Goal: Task Accomplishment & Management: Manage account settings

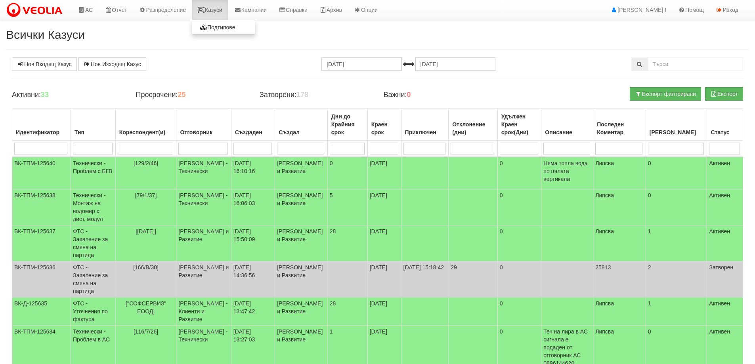
click at [216, 9] on link "Казуси" at bounding box center [210, 10] width 36 height 20
click at [121, 96] on h4 "Активни: 33" at bounding box center [68, 95] width 112 height 8
click at [219, 8] on link "Казуси" at bounding box center [210, 10] width 36 height 20
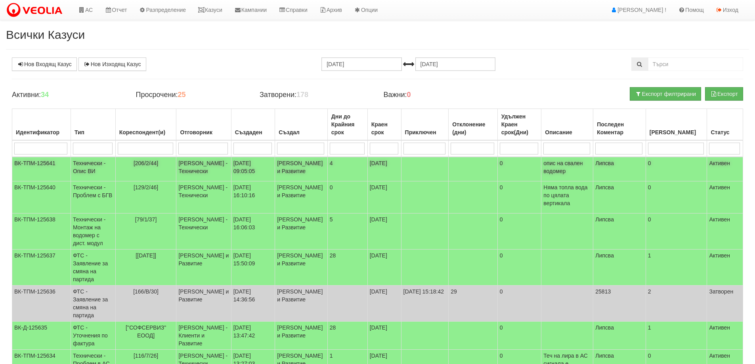
click at [86, 167] on td "Технически - Опис ВИ" at bounding box center [93, 169] width 45 height 25
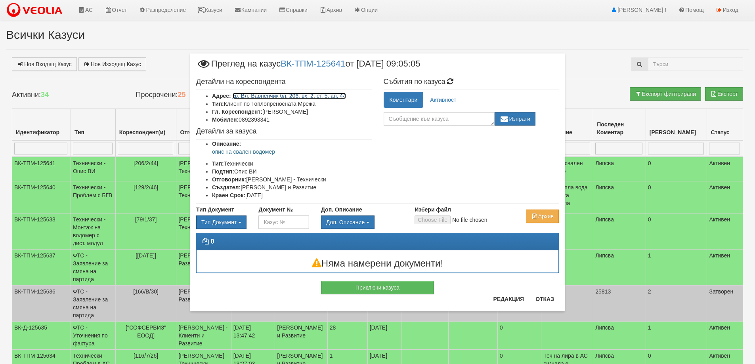
click at [320, 94] on link "кв. Вл. Варненчик бл. 206, вх. 2, ет. 5, ап. 44" at bounding box center [289, 96] width 113 height 6
click at [546, 295] on button "Отказ" at bounding box center [545, 299] width 28 height 13
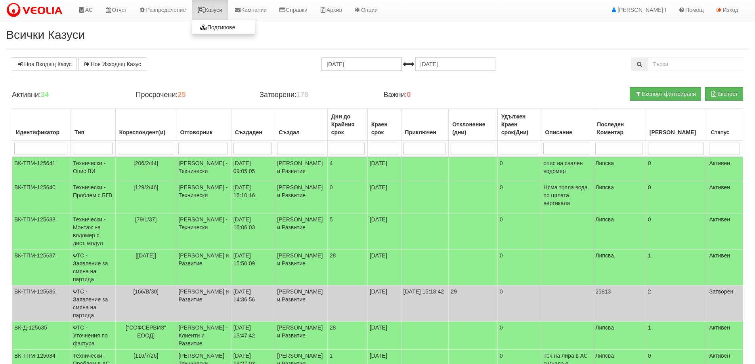
click at [220, 10] on link "Казуси" at bounding box center [210, 10] width 36 height 20
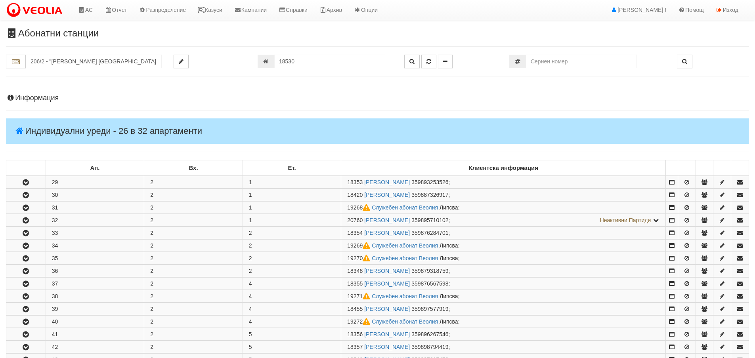
click at [34, 98] on h4 "Информация" at bounding box center [377, 98] width 743 height 8
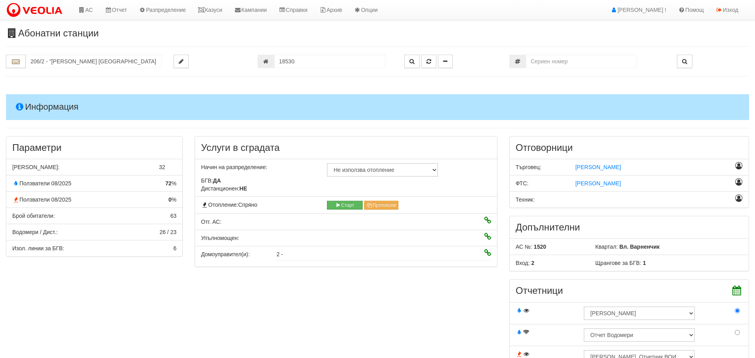
click at [34, 98] on h4 "Информация" at bounding box center [377, 106] width 743 height 25
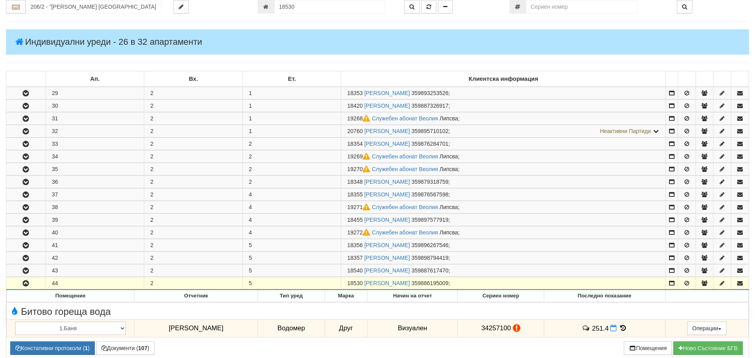
scroll to position [79, 0]
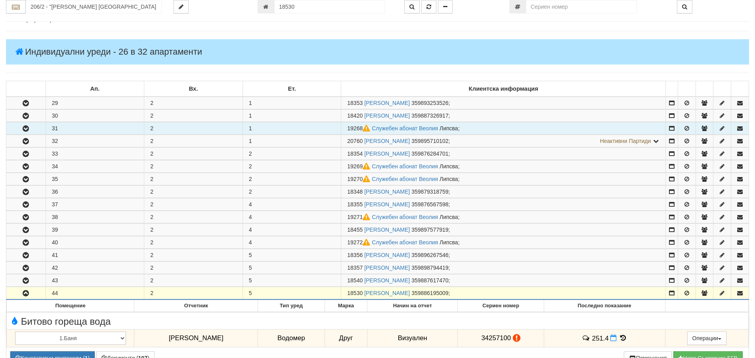
click at [29, 128] on icon "button" at bounding box center [26, 129] width 10 height 6
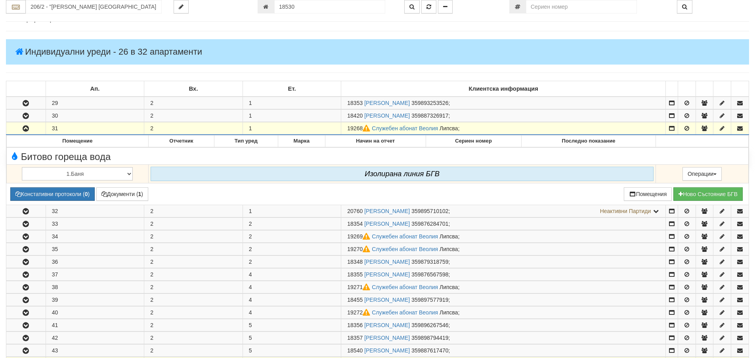
click at [29, 128] on icon "button" at bounding box center [26, 129] width 10 height 6
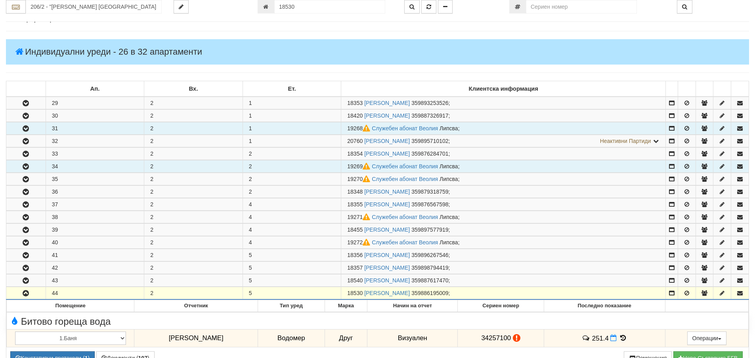
click at [21, 167] on icon "button" at bounding box center [26, 167] width 10 height 6
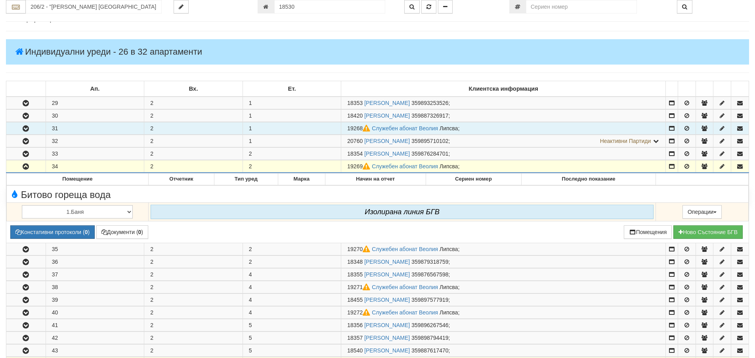
click at [21, 167] on icon "button" at bounding box center [26, 167] width 10 height 6
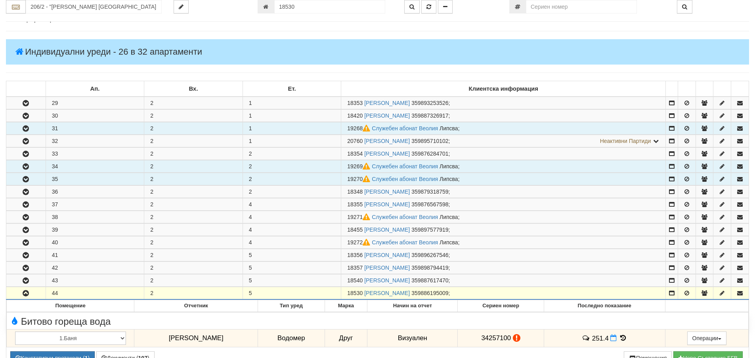
click at [23, 180] on icon "button" at bounding box center [26, 180] width 10 height 6
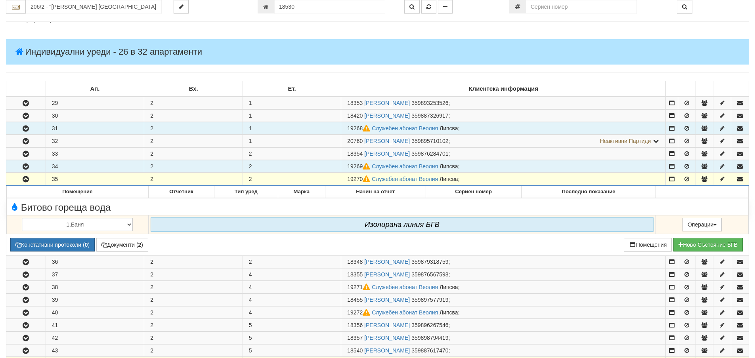
click at [25, 180] on icon "button" at bounding box center [26, 180] width 10 height 6
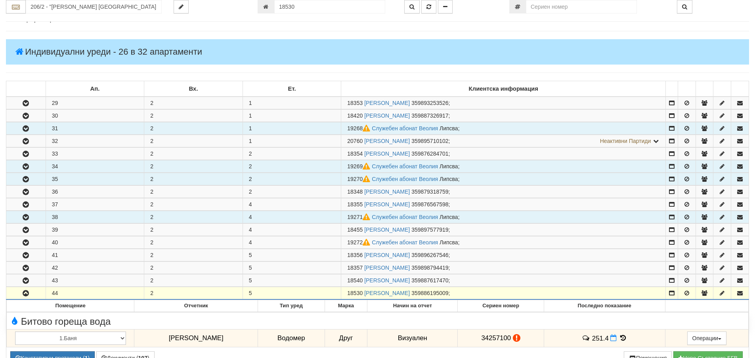
click at [29, 217] on icon "button" at bounding box center [26, 218] width 10 height 6
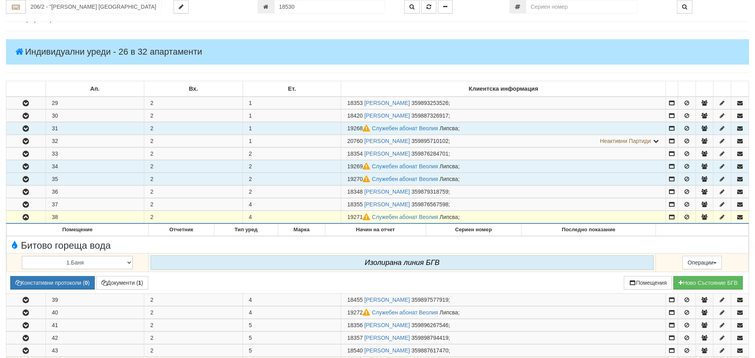
click at [25, 216] on icon "button" at bounding box center [26, 218] width 10 height 6
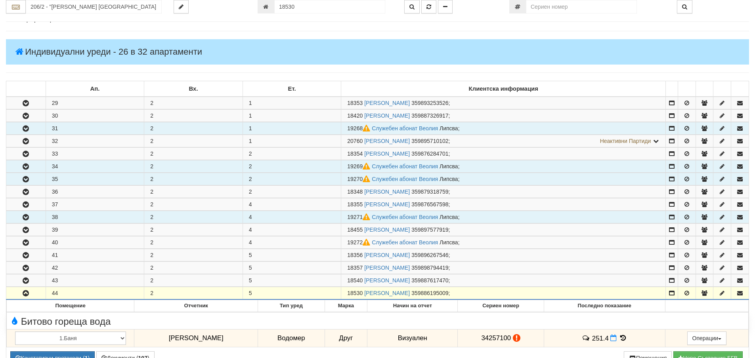
click at [26, 215] on icon "button" at bounding box center [26, 218] width 10 height 6
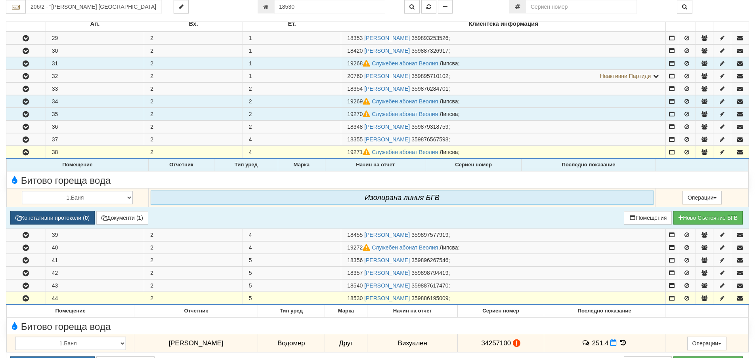
scroll to position [159, 0]
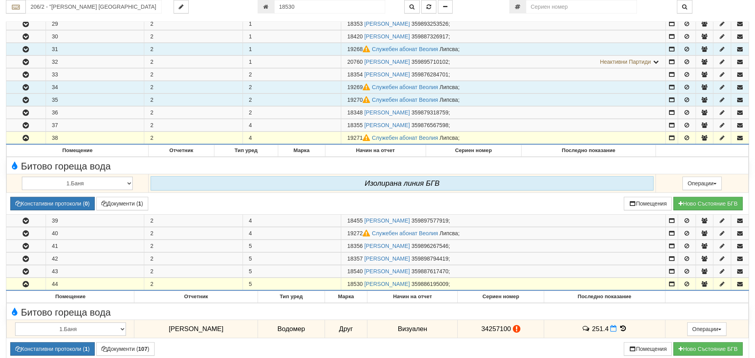
click at [25, 136] on icon "button" at bounding box center [26, 139] width 10 height 6
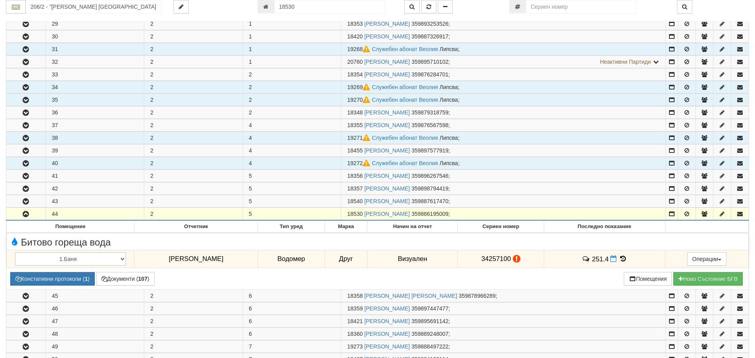
click at [25, 163] on icon "button" at bounding box center [26, 164] width 10 height 6
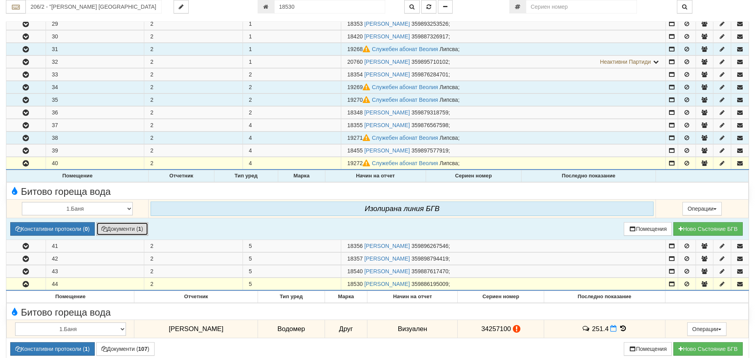
click at [119, 228] on button "Документи ( 1 )" at bounding box center [122, 228] width 52 height 13
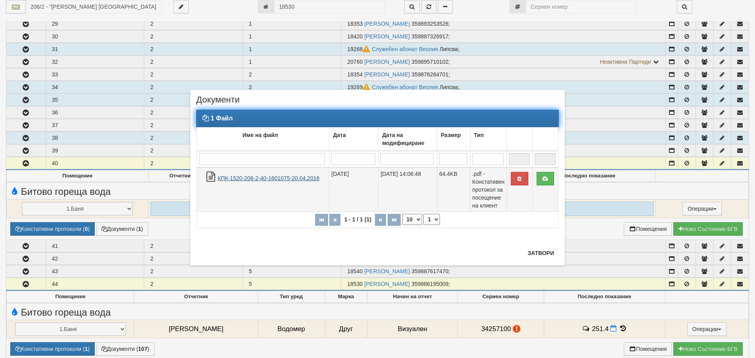
click at [251, 178] on link "КПК-1520-206-2-40-1601075-20.04.2016" at bounding box center [269, 178] width 102 height 6
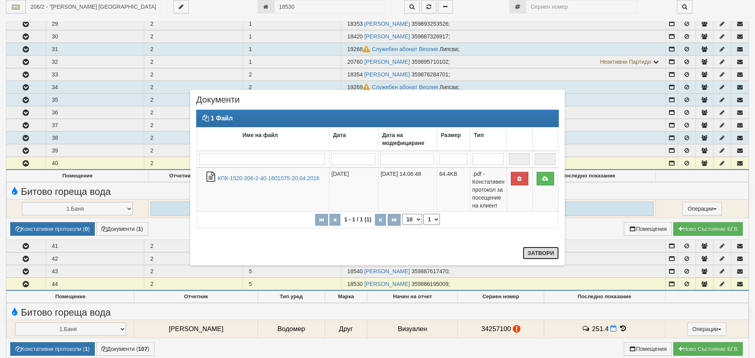
click at [534, 253] on button "Затвори" at bounding box center [541, 253] width 36 height 13
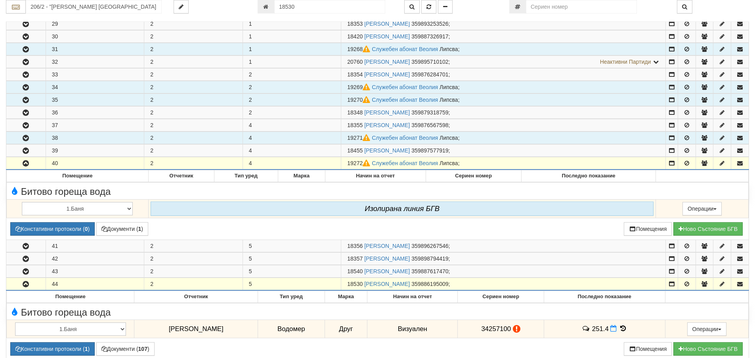
click at [28, 161] on icon "button" at bounding box center [26, 164] width 10 height 6
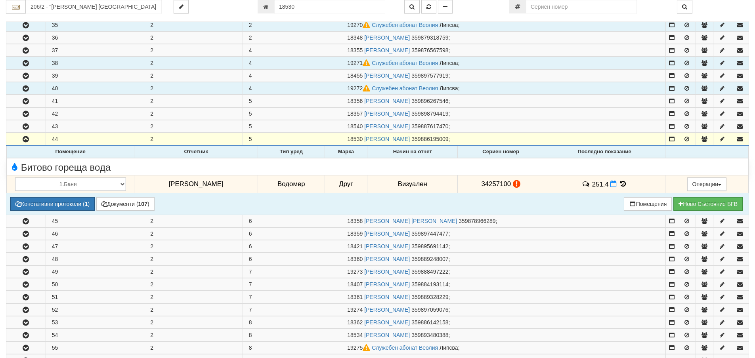
scroll to position [238, 0]
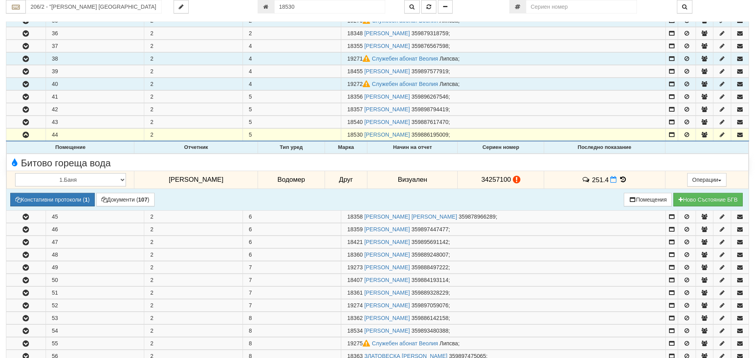
click at [619, 178] on icon at bounding box center [623, 179] width 9 height 7
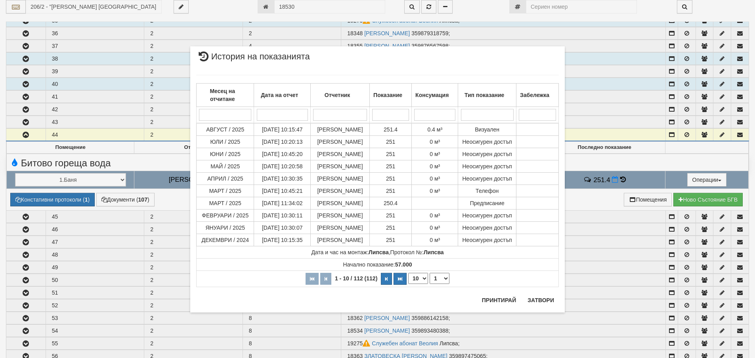
click at [427, 277] on select "10 20 30 40" at bounding box center [418, 278] width 20 height 11
select select "40"
click at [408, 284] on select "10 20 30 40" at bounding box center [418, 278] width 20 height 11
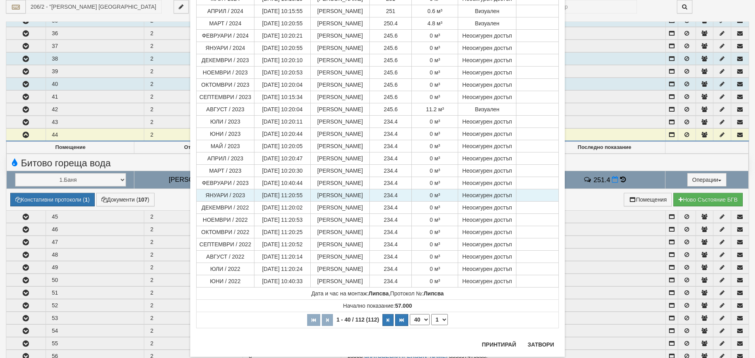
scroll to position [320, 0]
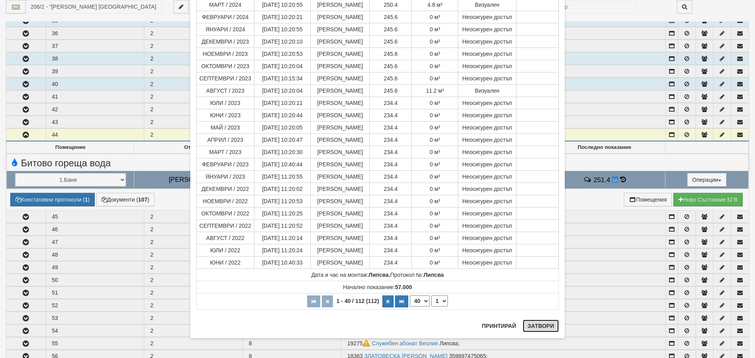
click at [544, 324] on button "Затвори" at bounding box center [541, 326] width 36 height 13
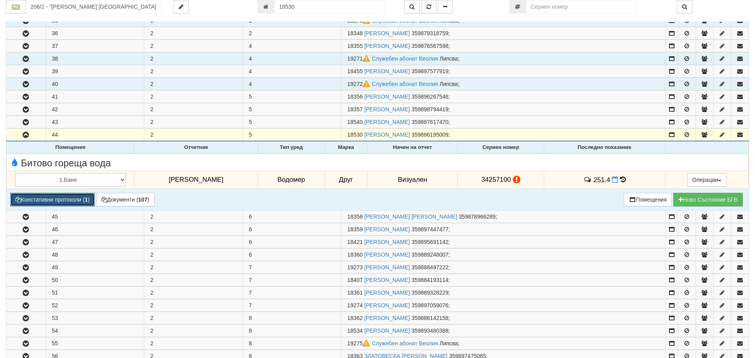
click at [42, 197] on button "Констативни протоколи ( 1 )" at bounding box center [52, 199] width 84 height 13
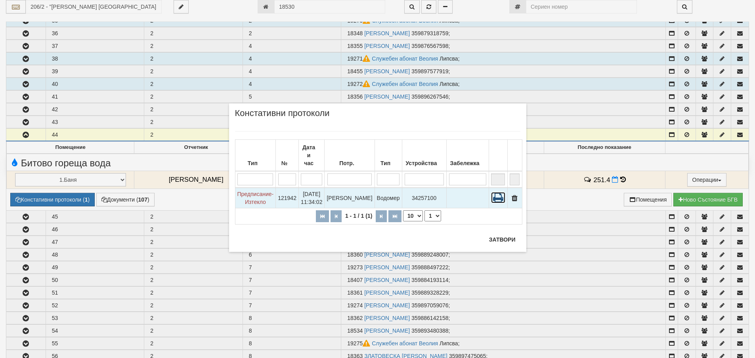
click at [494, 192] on icon at bounding box center [498, 197] width 14 height 11
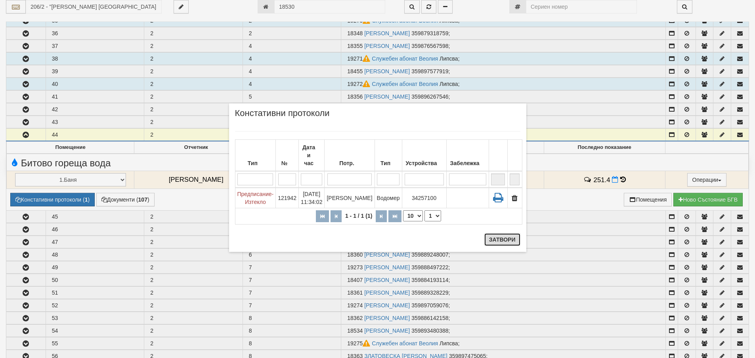
click at [508, 240] on button "Затвори" at bounding box center [503, 240] width 36 height 13
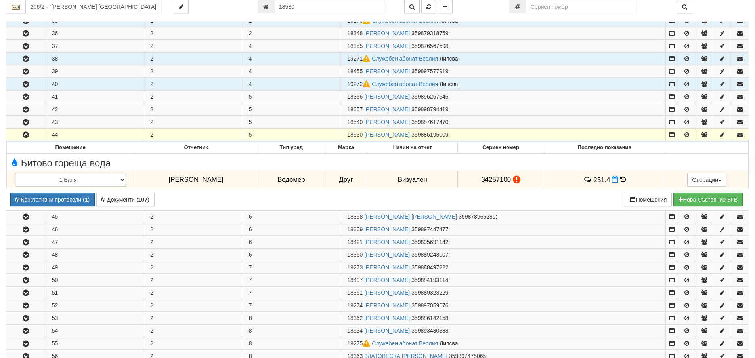
click at [26, 135] on icon "button" at bounding box center [26, 135] width 10 height 6
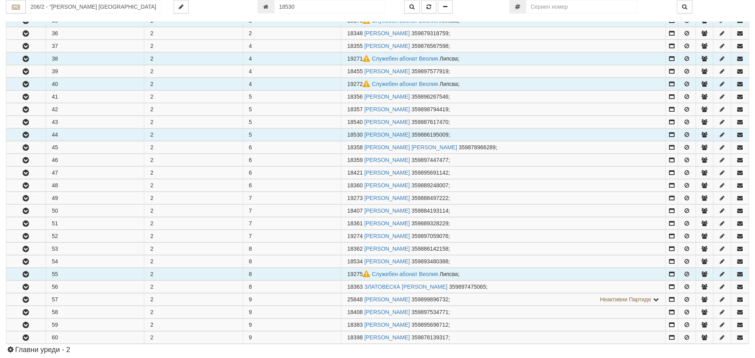
click at [24, 273] on icon "button" at bounding box center [26, 275] width 10 height 6
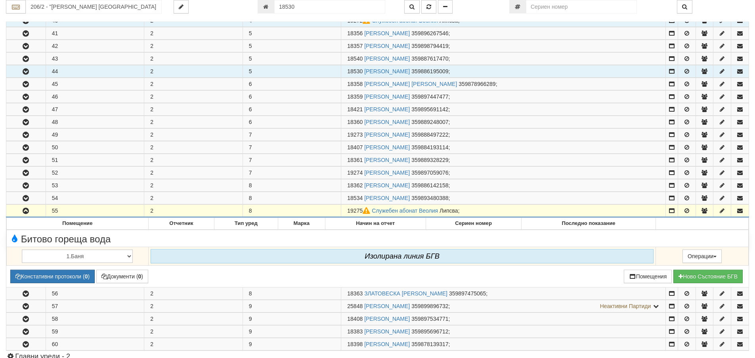
scroll to position [436, 0]
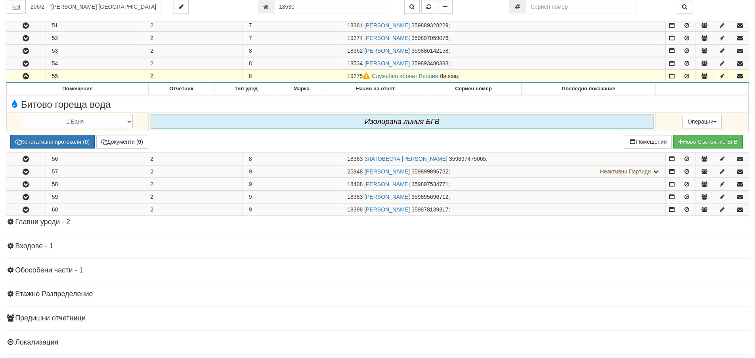
click at [28, 75] on icon "button" at bounding box center [26, 77] width 10 height 6
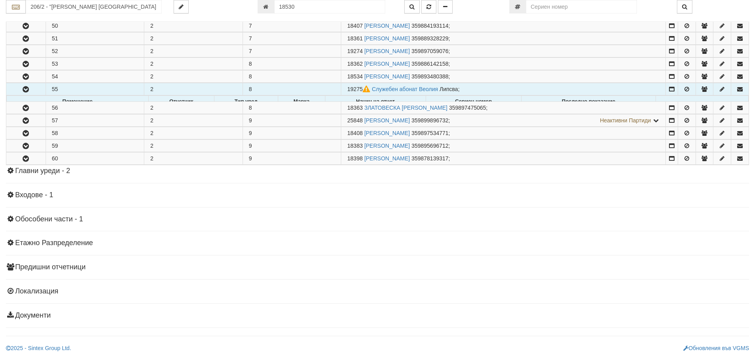
scroll to position [417, 0]
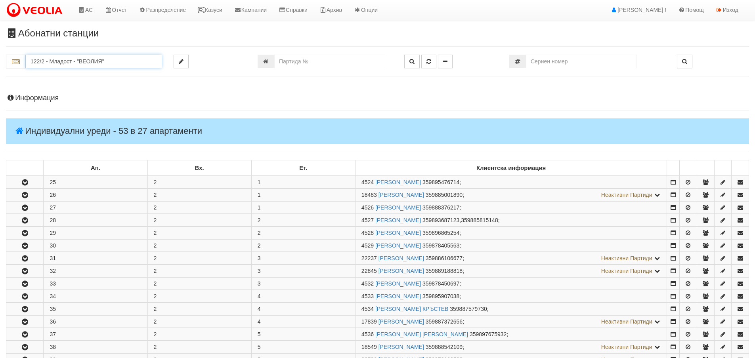
click at [45, 64] on input "122/2 - Младост - "ВЕОЛИЯ"" at bounding box center [94, 61] width 136 height 13
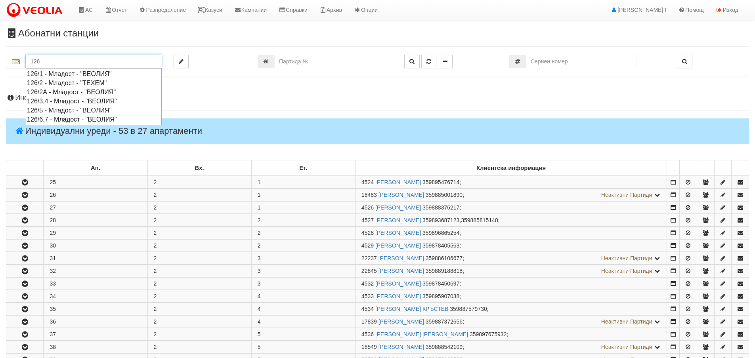
click at [63, 73] on div "126/1 - Младост - "ВЕОЛИЯ"" at bounding box center [94, 73] width 134 height 9
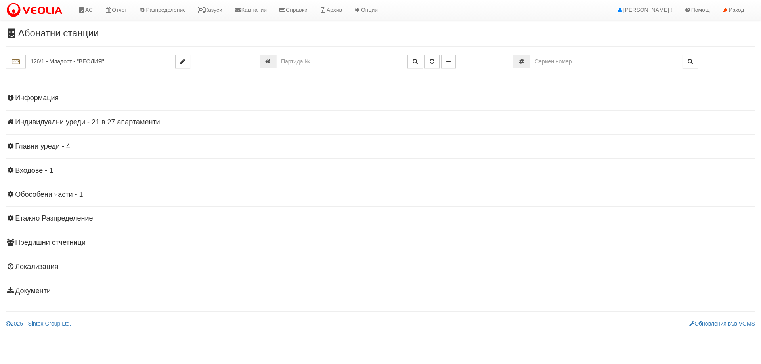
click at [40, 122] on h4 "Индивидуални уреди - 21 в 27 апартаменти" at bounding box center [380, 123] width 749 height 8
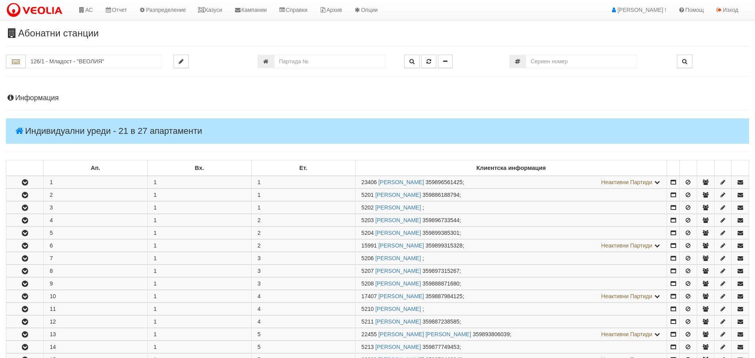
click at [35, 100] on h4 "Информация" at bounding box center [377, 98] width 743 height 8
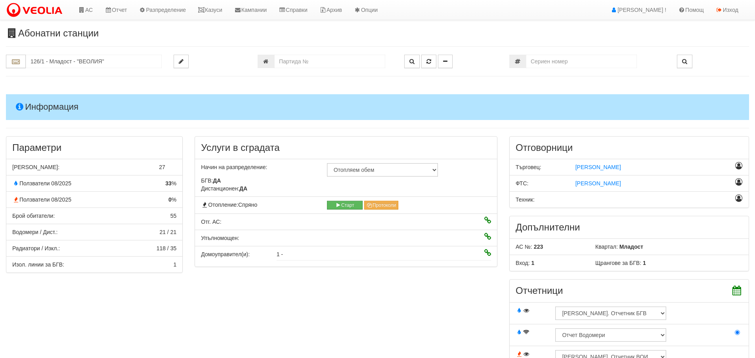
click at [35, 100] on h4 "Информация" at bounding box center [377, 106] width 743 height 25
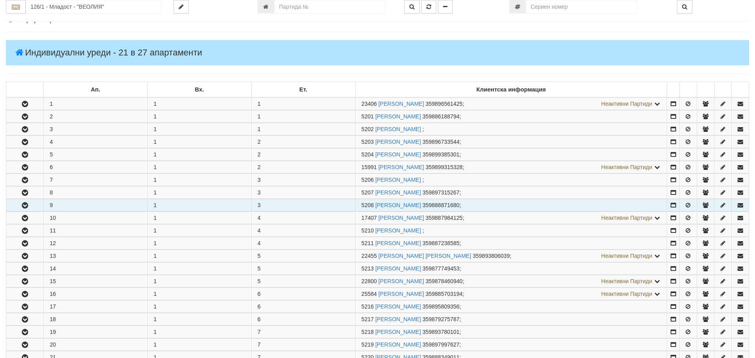
scroll to position [79, 0]
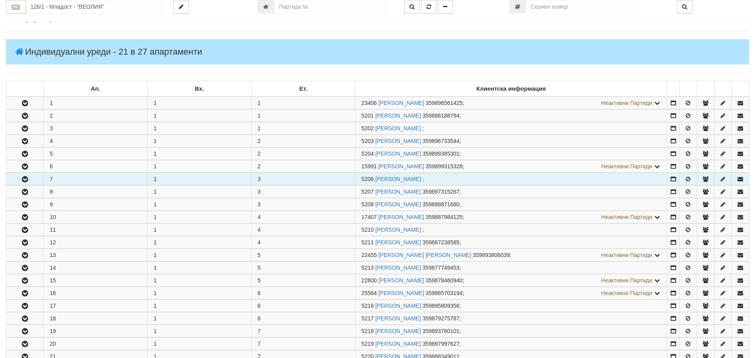
click at [25, 177] on icon "button" at bounding box center [25, 180] width 10 height 6
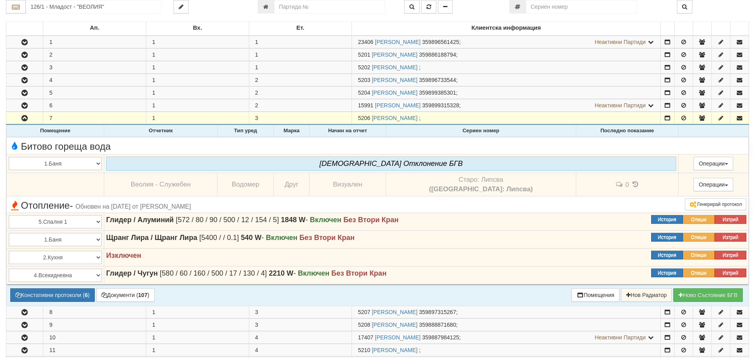
scroll to position [198, 0]
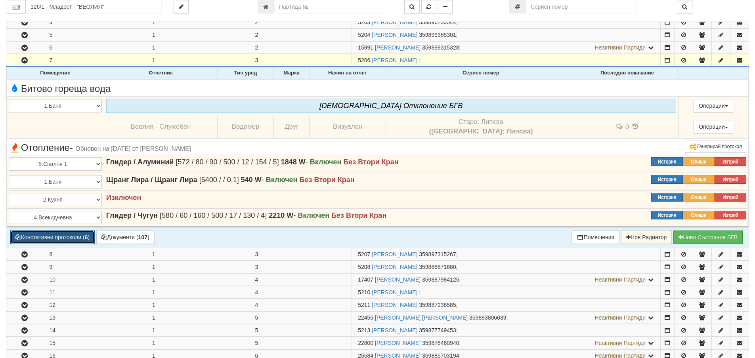
click at [40, 236] on button "Констативни протоколи ( 6 )" at bounding box center [52, 237] width 84 height 13
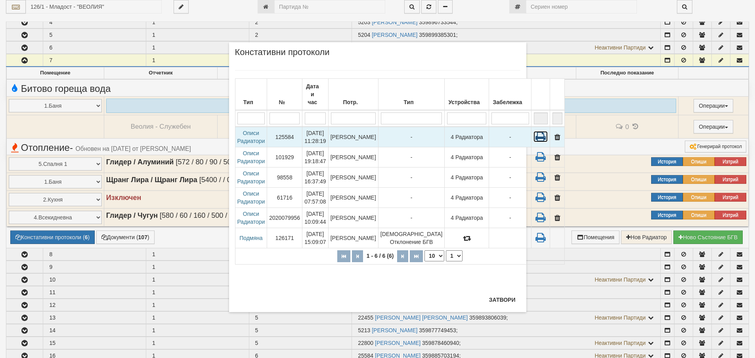
click at [534, 131] on icon at bounding box center [541, 136] width 14 height 11
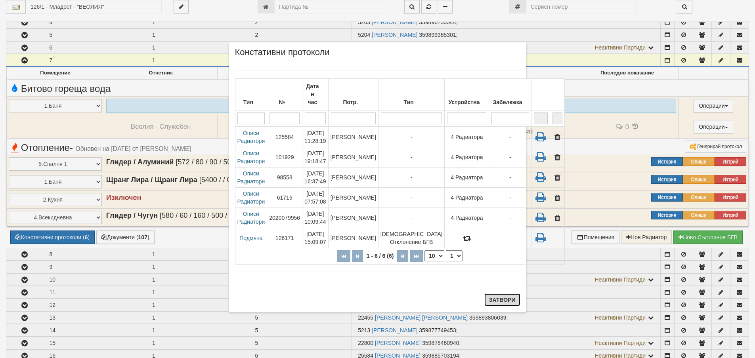
click at [504, 298] on button "Затвори" at bounding box center [503, 300] width 36 height 13
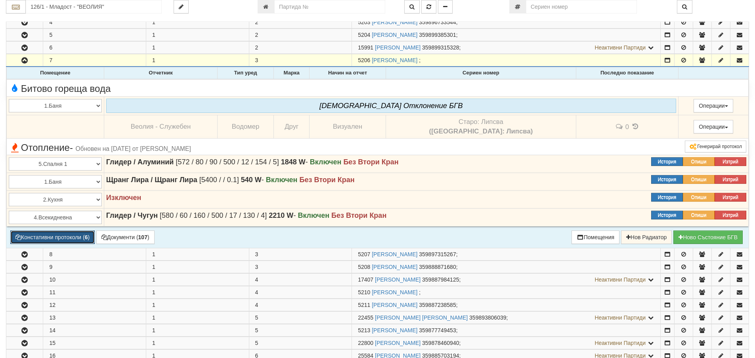
click at [46, 234] on button "Констативни протоколи ( 6 )" at bounding box center [52, 237] width 84 height 13
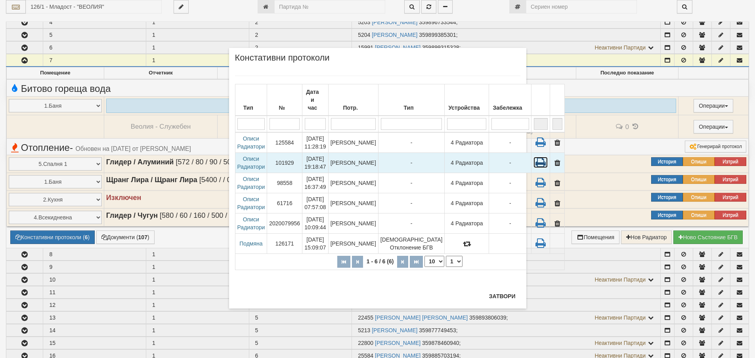
click at [534, 157] on icon at bounding box center [541, 162] width 14 height 11
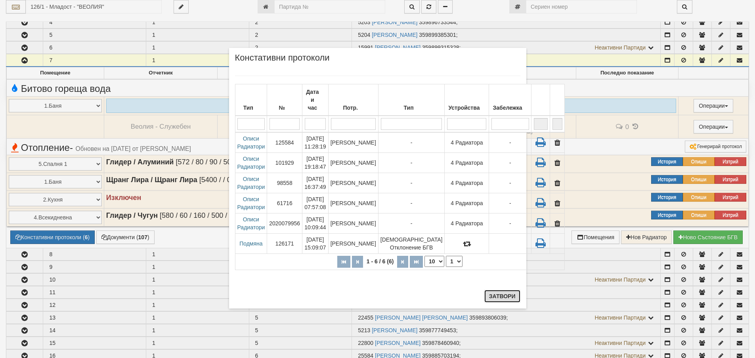
click at [505, 294] on button "Затвори" at bounding box center [503, 296] width 36 height 13
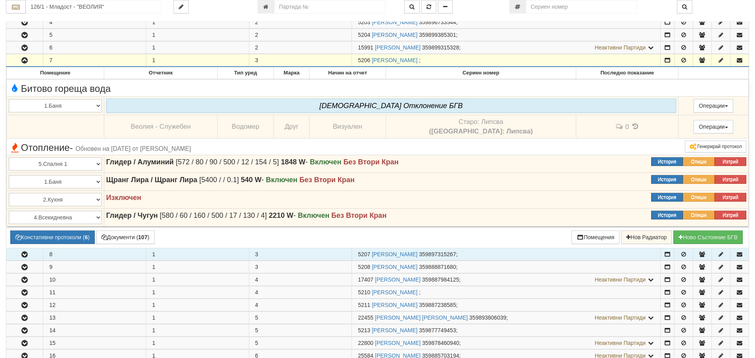
click at [25, 253] on icon "button" at bounding box center [25, 255] width 10 height 6
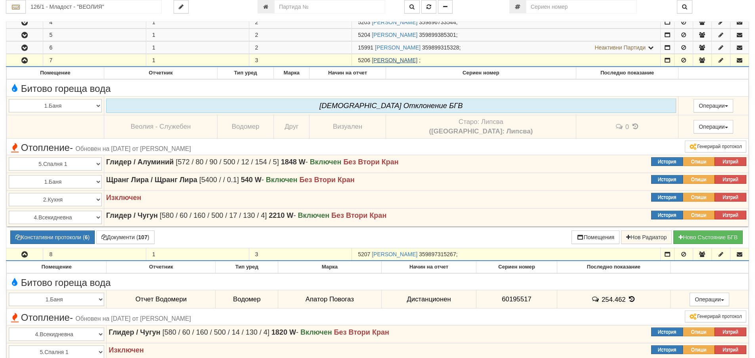
click at [418, 60] on link "НИКОЛА СТОЯНОВ АТАНАСОВ" at bounding box center [395, 60] width 46 height 6
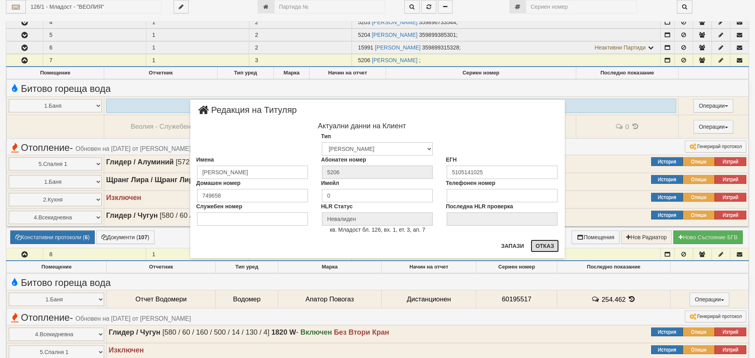
click at [546, 247] on button "Отказ" at bounding box center [545, 246] width 28 height 13
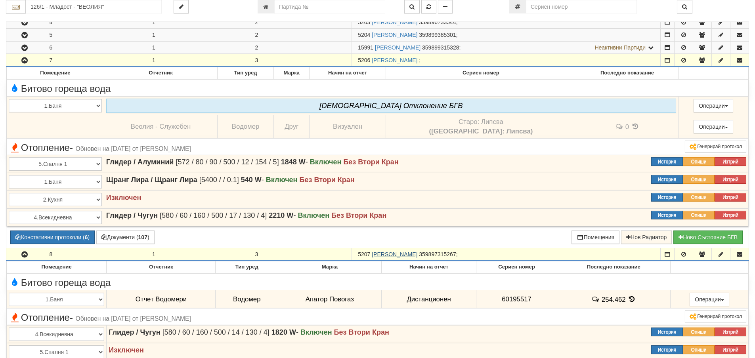
click at [402, 255] on link "НИКОЛАЙ СТОЯНОВ НИКОЛОВ" at bounding box center [395, 254] width 46 height 6
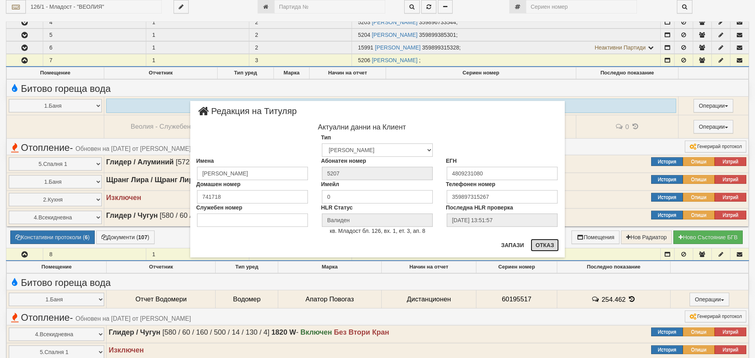
click at [546, 244] on button "Отказ" at bounding box center [545, 245] width 28 height 13
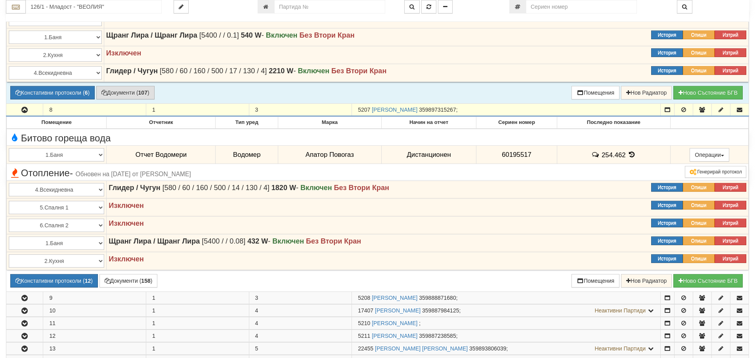
scroll to position [357, 0]
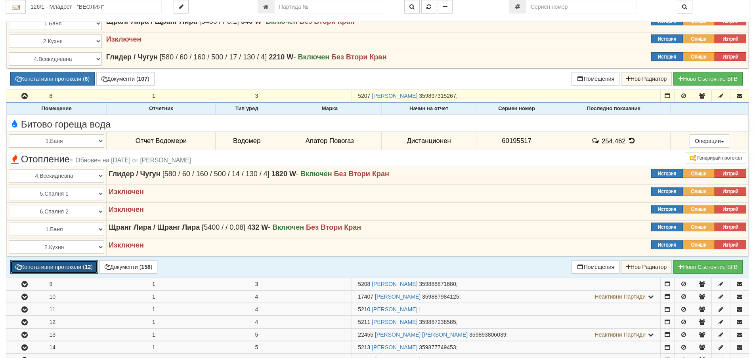
click at [48, 266] on button "Констативни протоколи ( 12 )" at bounding box center [54, 266] width 88 height 13
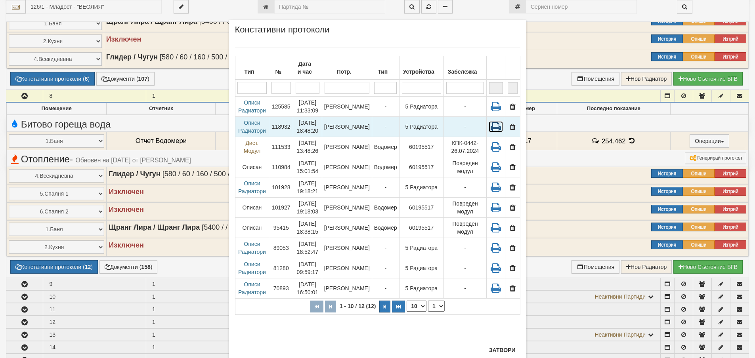
click at [491, 128] on icon at bounding box center [496, 126] width 14 height 11
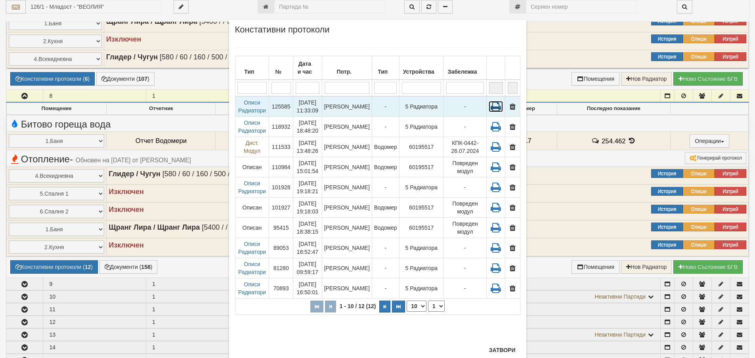
click at [493, 106] on icon at bounding box center [496, 106] width 14 height 11
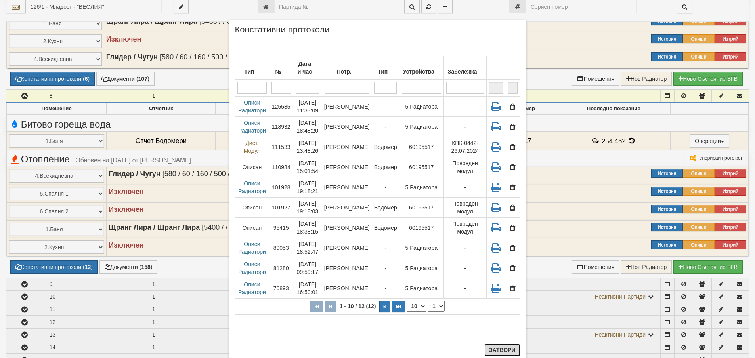
click at [498, 349] on button "Затвори" at bounding box center [503, 350] width 36 height 13
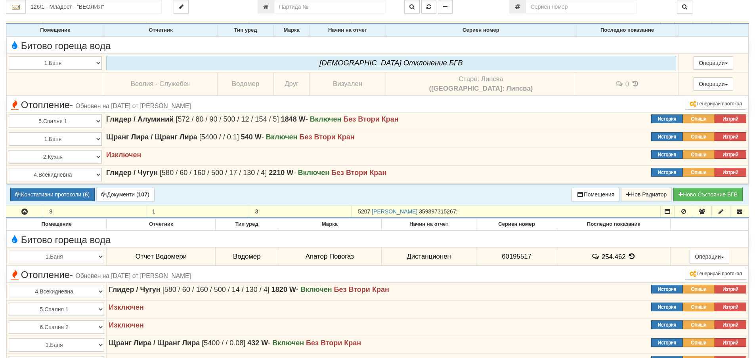
scroll to position [238, 0]
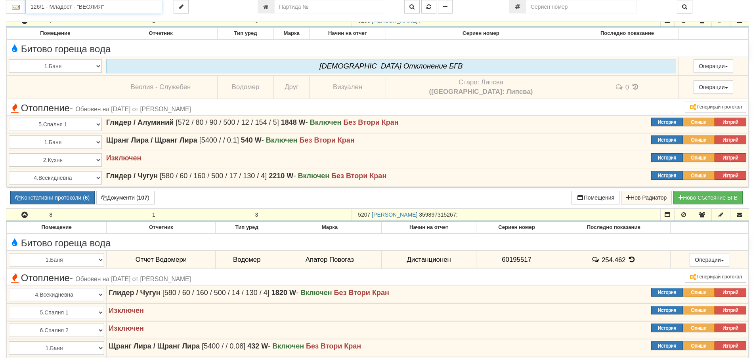
click at [51, 7] on input "126/1 - Младост - "ВЕОЛИЯ"" at bounding box center [94, 6] width 136 height 13
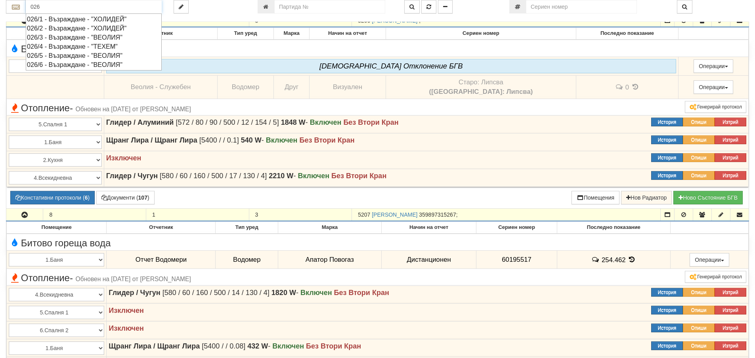
click at [73, 55] on div "026/5 - Възраждане - "ВЕОЛИЯ"" at bounding box center [94, 55] width 134 height 9
type input "026/5 - Възраждане - "ВЕОЛИЯ""
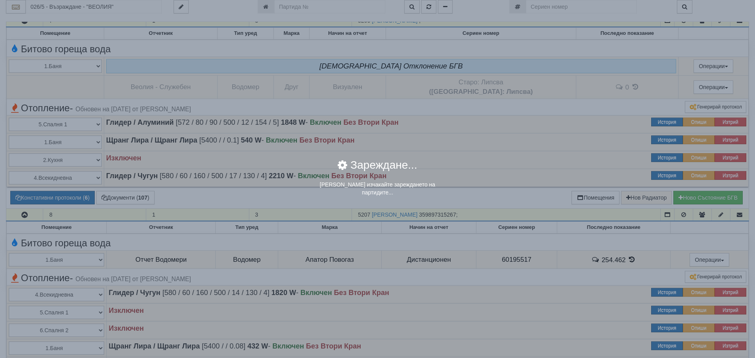
scroll to position [0, 0]
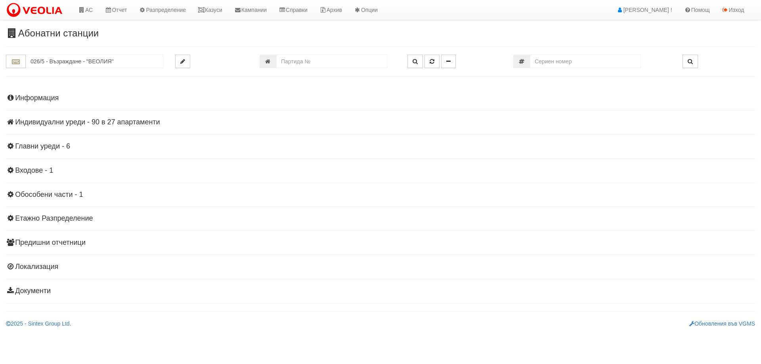
click at [56, 121] on h4 "Индивидуални уреди - 90 в 27 апартаменти" at bounding box center [380, 123] width 749 height 8
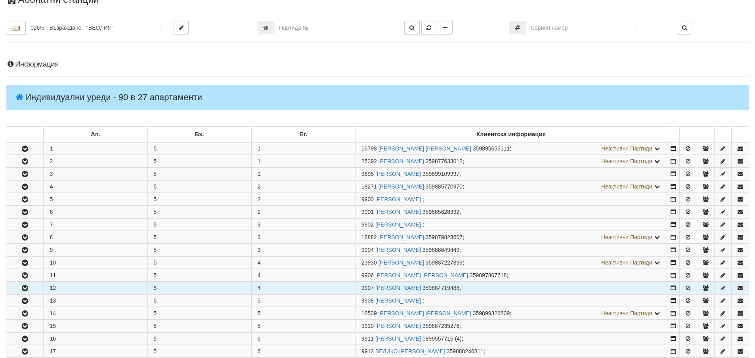
scroll to position [119, 0]
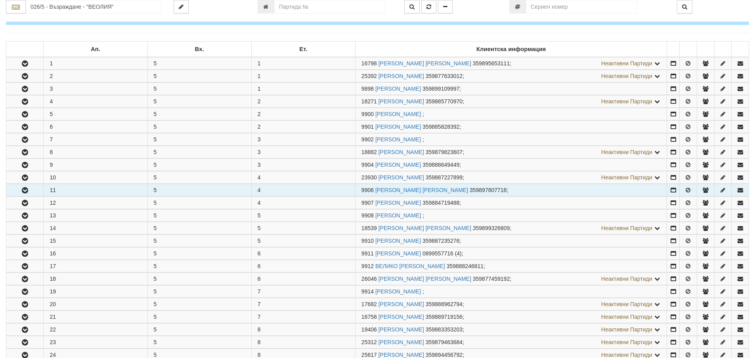
click at [22, 188] on icon "button" at bounding box center [25, 191] width 10 height 6
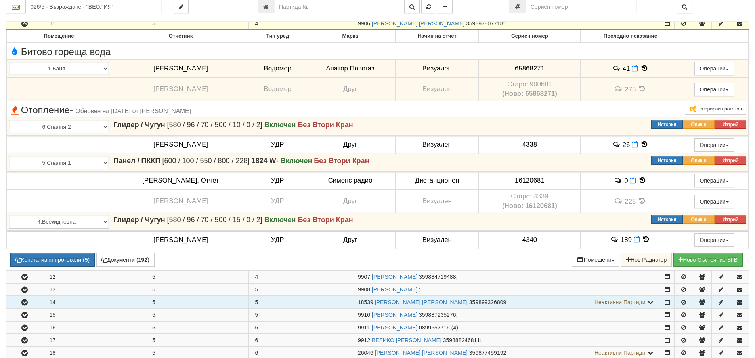
scroll to position [238, 0]
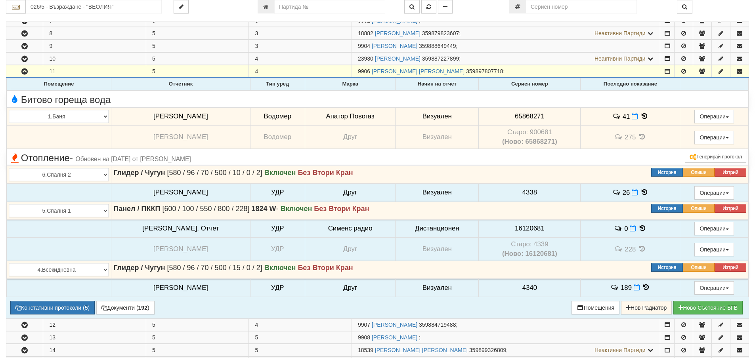
click at [640, 190] on icon at bounding box center [644, 192] width 9 height 7
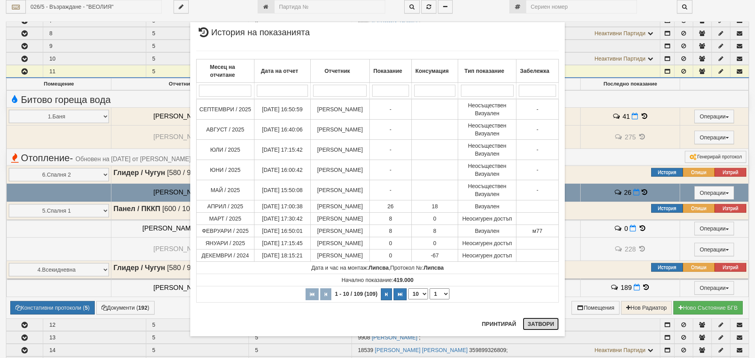
click at [543, 326] on button "Затвори" at bounding box center [541, 324] width 36 height 13
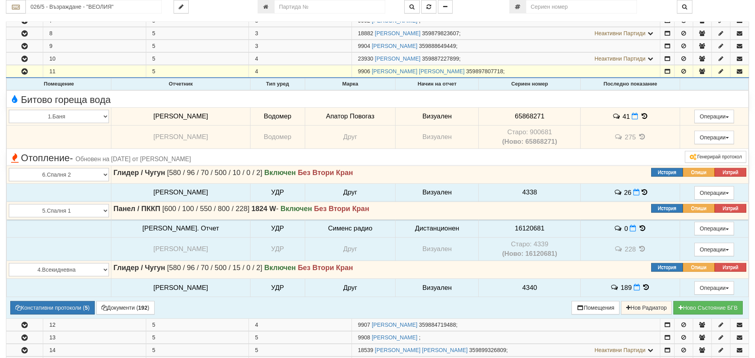
click at [642, 289] on icon at bounding box center [646, 287] width 9 height 7
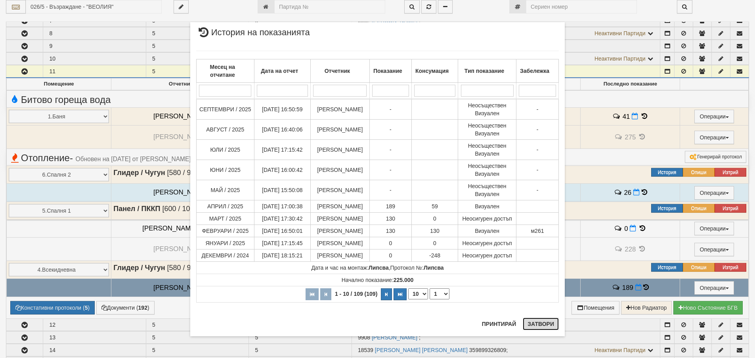
click at [538, 323] on button "Затвори" at bounding box center [541, 324] width 36 height 13
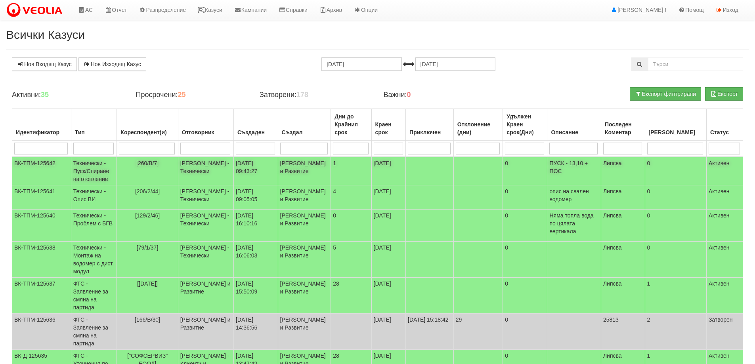
click at [86, 171] on td "Технически - Пуск/Спиране на отопление" at bounding box center [94, 171] width 46 height 29
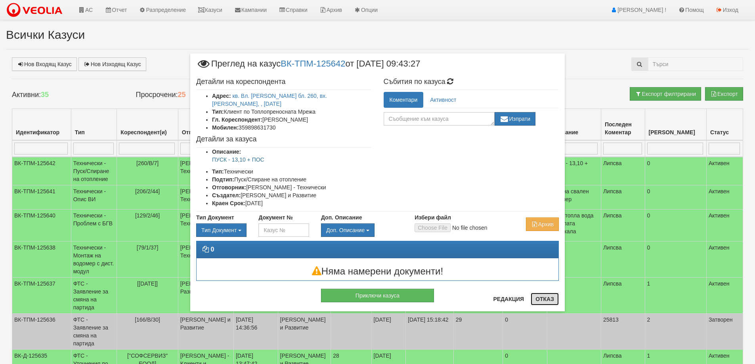
click at [544, 299] on button "Отказ" at bounding box center [545, 299] width 28 height 13
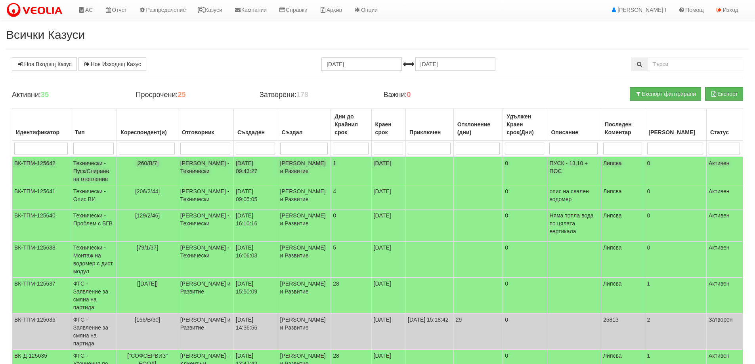
click at [92, 171] on td "Технически - Пуск/Спиране на отопление" at bounding box center [94, 171] width 46 height 29
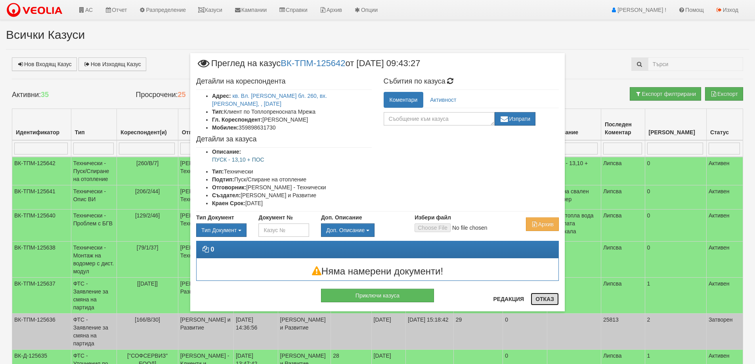
click at [542, 301] on button "Отказ" at bounding box center [545, 299] width 28 height 13
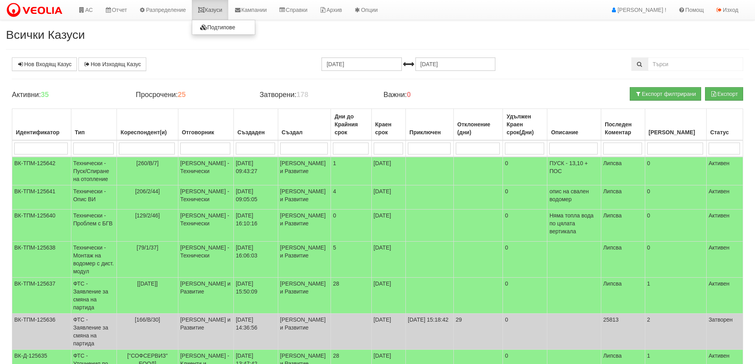
click at [217, 9] on link "Казуси" at bounding box center [210, 10] width 36 height 20
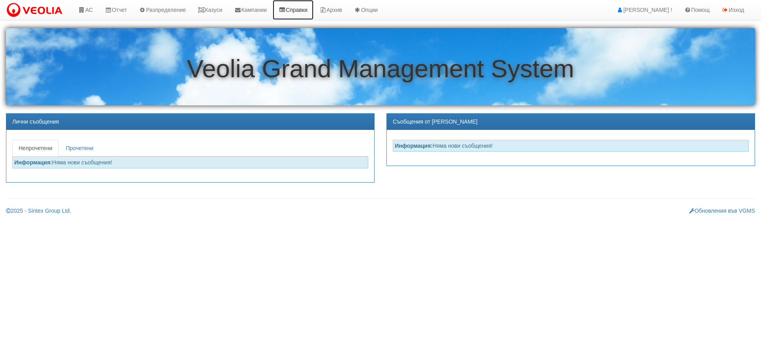
click at [310, 8] on link "Справки" at bounding box center [293, 10] width 41 height 20
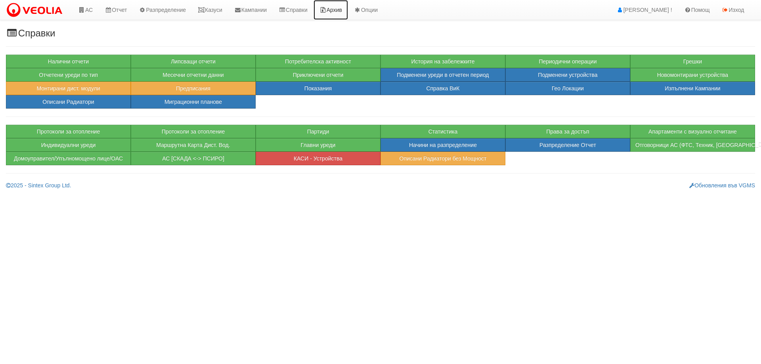
click at [342, 8] on link "Архив" at bounding box center [331, 10] width 34 height 20
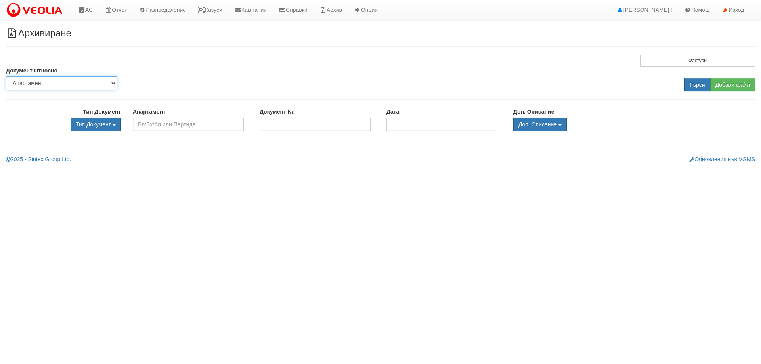
click at [60, 80] on select "Партида Апартамент Сграда Институция Партньор" at bounding box center [61, 83] width 111 height 13
select select "2"
click at [6, 77] on select "Партида Апартамент Сграда Институция Партньор" at bounding box center [61, 83] width 111 height 13
click at [174, 126] on input "text" at bounding box center [188, 124] width 111 height 13
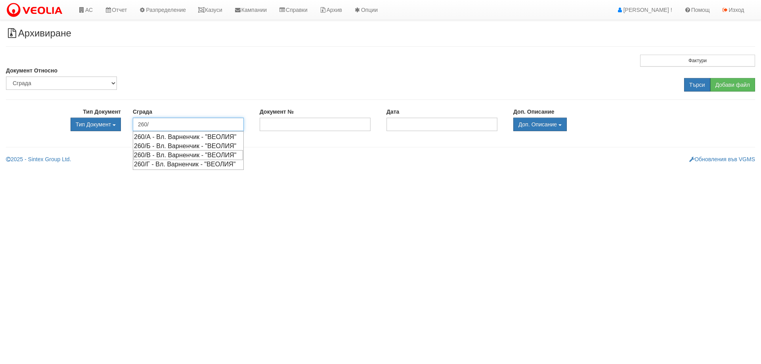
click at [169, 160] on div "260/В - Вл. Варненчик - "ВЕОЛИЯ"" at bounding box center [188, 155] width 109 height 10
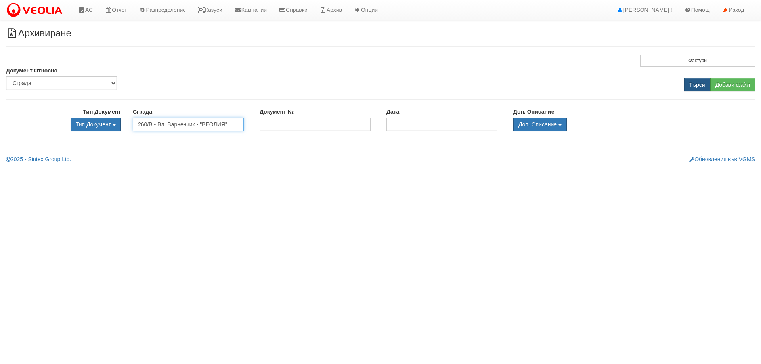
type input "260/В - Вл. Варненчик - "ВЕОЛИЯ""
click at [690, 84] on input "Търси" at bounding box center [697, 84] width 26 height 13
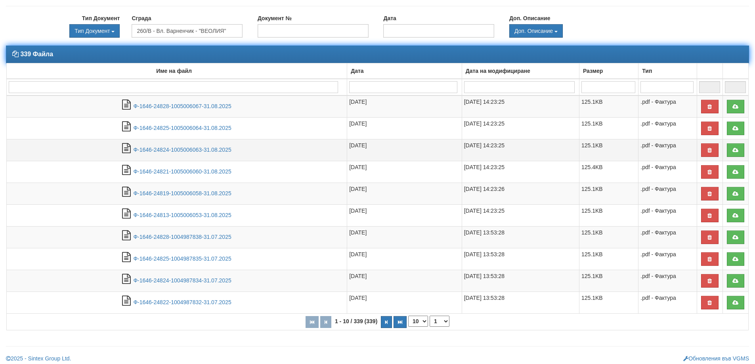
scroll to position [98, 0]
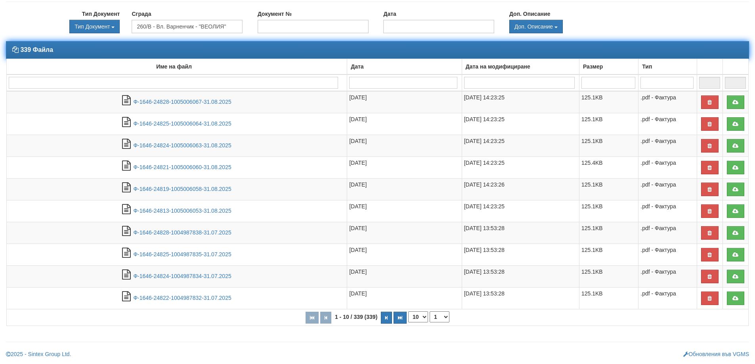
click at [426, 316] on select "10 20 30 40" at bounding box center [418, 317] width 20 height 11
select select "40"
click at [410, 323] on select "10 20 30 40" at bounding box center [418, 317] width 20 height 11
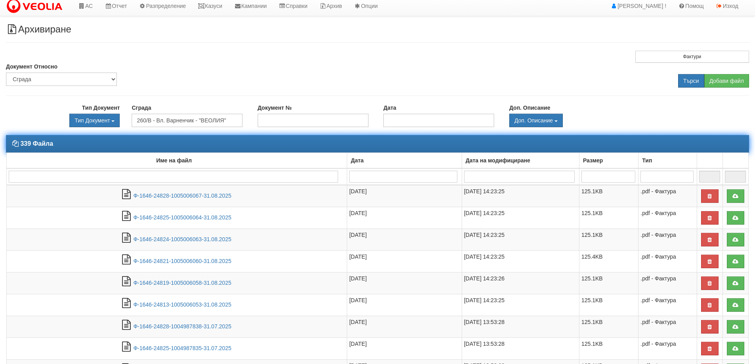
scroll to position [0, 0]
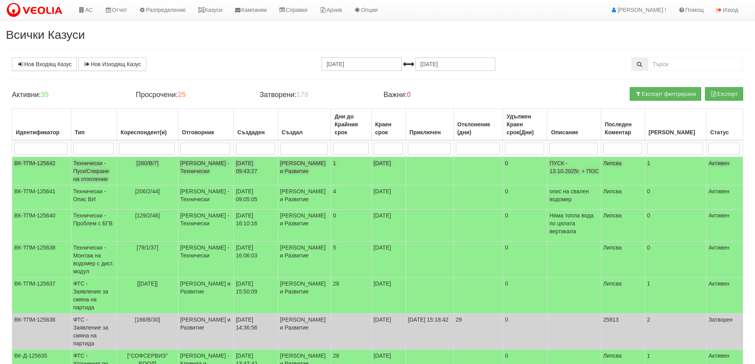
click at [100, 171] on td "Технически - Пуск/Спиране на отопление" at bounding box center [94, 171] width 46 height 29
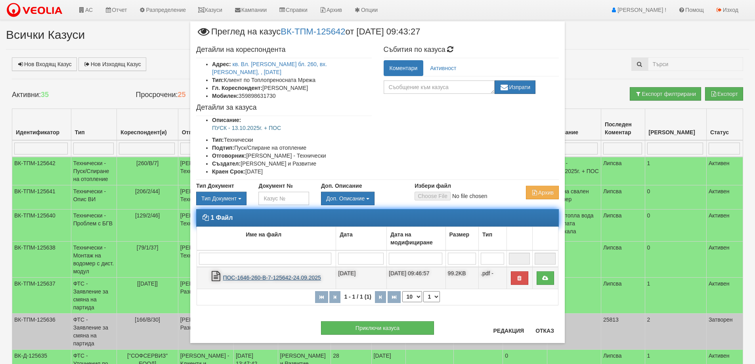
click at [280, 275] on link "ПОС-1646-260-В-7-125642-24.09.2025" at bounding box center [272, 278] width 98 height 6
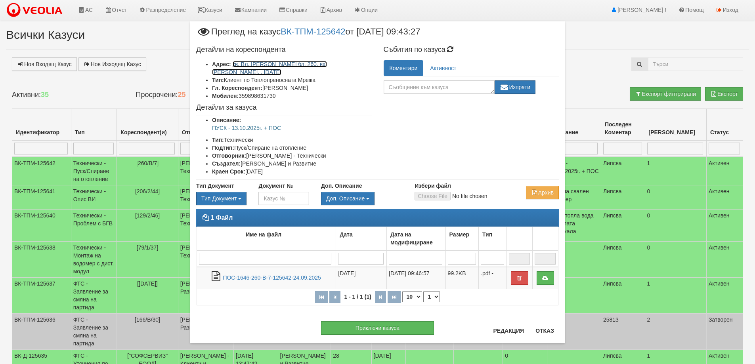
click at [299, 64] on link "кв. Вл. [PERSON_NAME] бл. 260, вх. [PERSON_NAME], , [DATE]" at bounding box center [269, 68] width 115 height 14
click at [551, 330] on button "Отказ" at bounding box center [545, 331] width 28 height 13
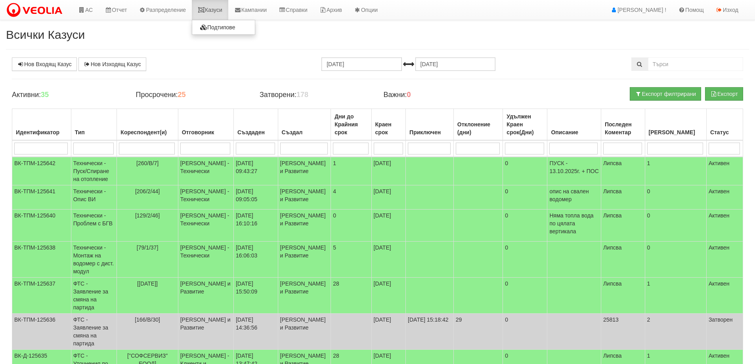
click at [217, 9] on link "Казуси" at bounding box center [210, 10] width 36 height 20
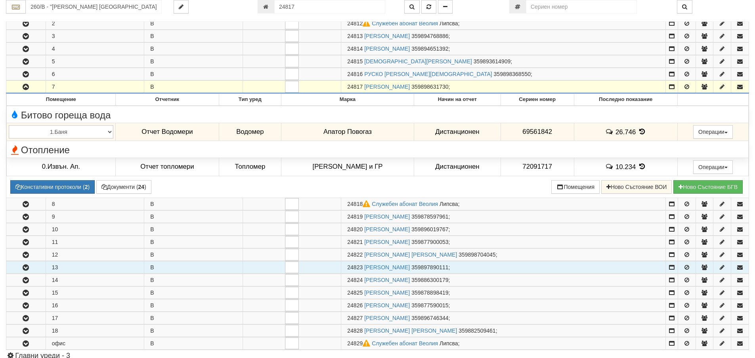
scroll to position [153, 0]
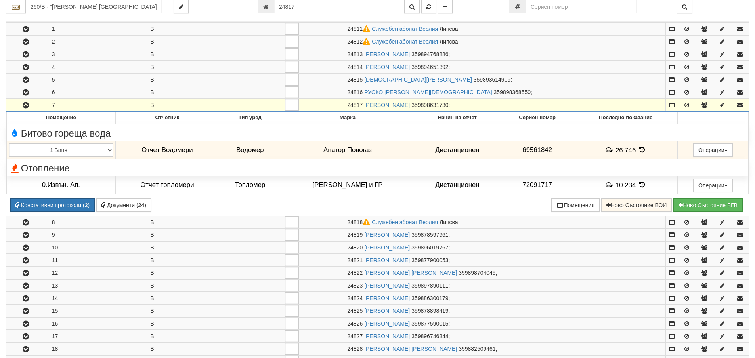
click at [27, 103] on icon "button" at bounding box center [26, 106] width 10 height 6
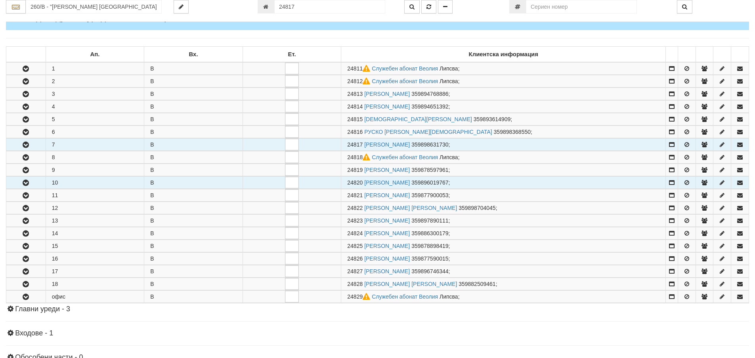
scroll to position [74, 0]
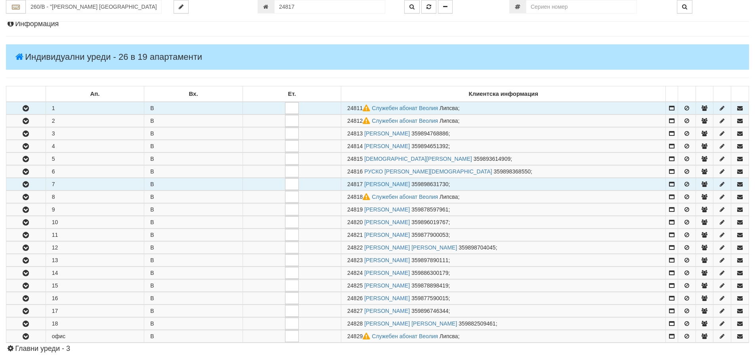
click at [24, 109] on icon "button" at bounding box center [26, 109] width 10 height 6
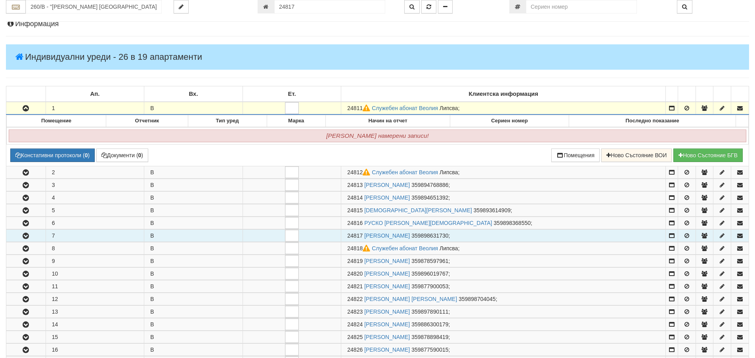
click at [24, 109] on icon "button" at bounding box center [26, 109] width 10 height 6
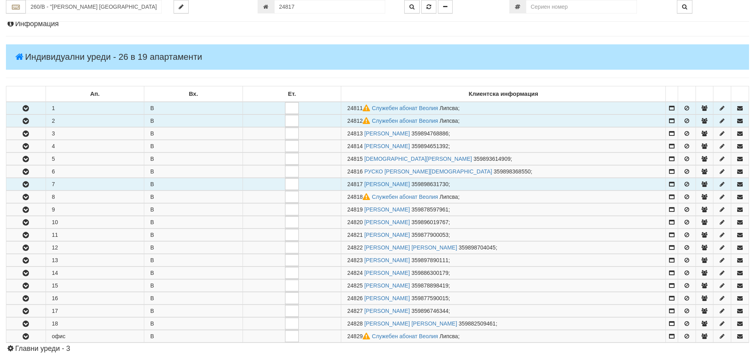
click at [28, 121] on icon "button" at bounding box center [26, 122] width 10 height 6
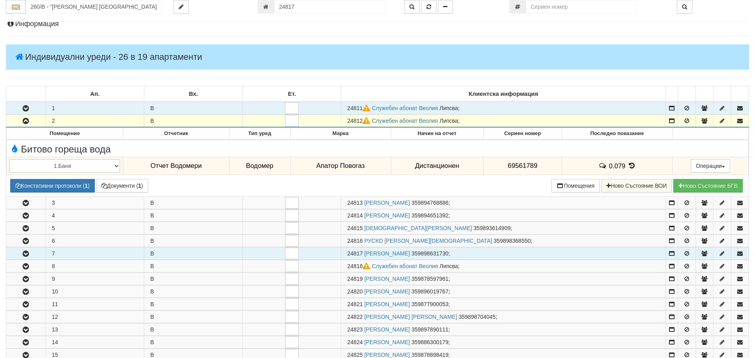
click at [28, 121] on icon "button" at bounding box center [26, 122] width 10 height 6
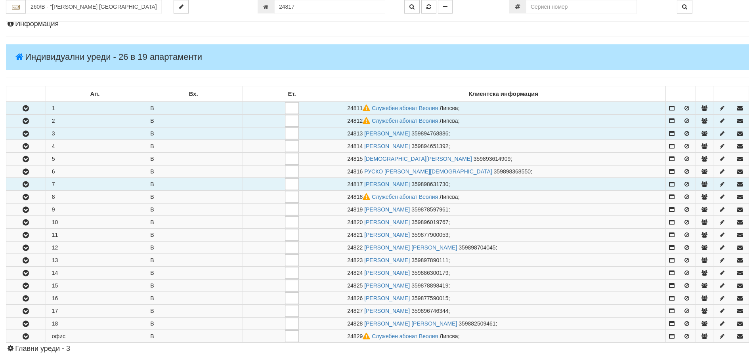
click at [28, 132] on icon "button" at bounding box center [26, 134] width 10 height 6
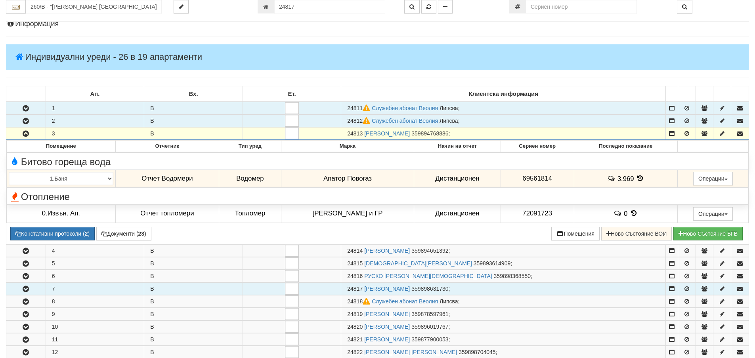
click at [28, 132] on icon "button" at bounding box center [26, 134] width 10 height 6
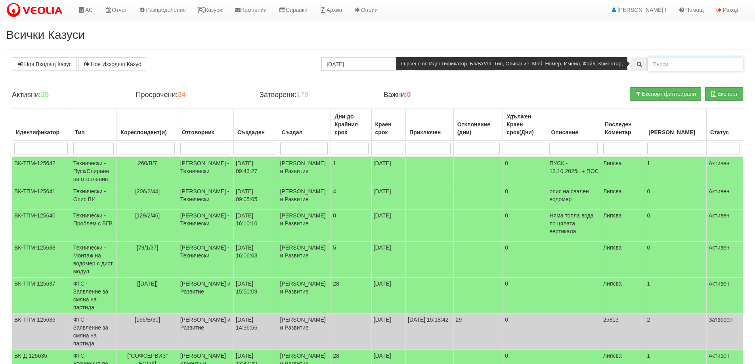
click at [674, 67] on input "text" at bounding box center [695, 63] width 95 height 13
type input "106/9/45"
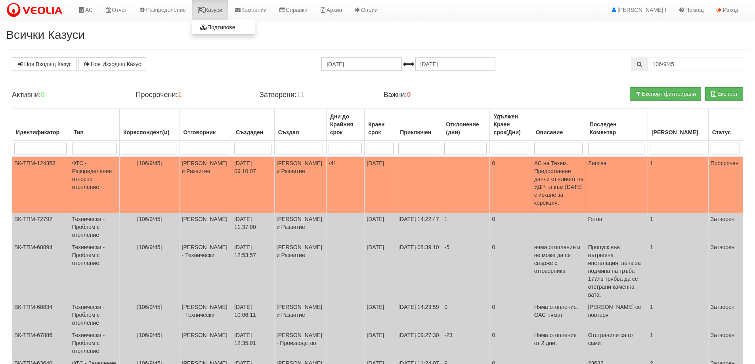
click at [219, 9] on link "Казуси" at bounding box center [210, 10] width 36 height 20
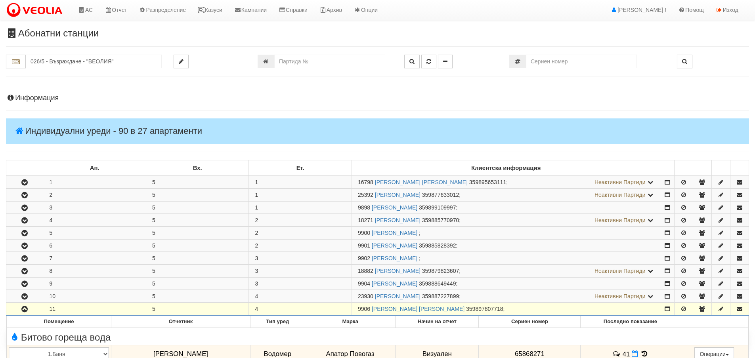
scroll to position [238, 0]
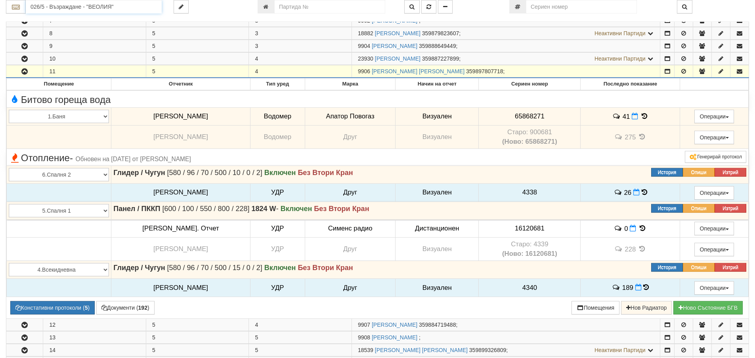
click at [62, 8] on input "026/5 - Възраждане - "ВЕОЛИЯ"" at bounding box center [94, 6] width 136 height 13
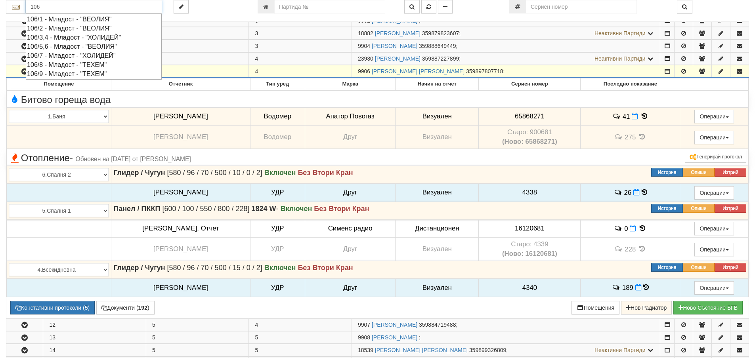
click at [57, 75] on div "106/9 - Младост - "ТЕХЕМ"" at bounding box center [94, 73] width 134 height 9
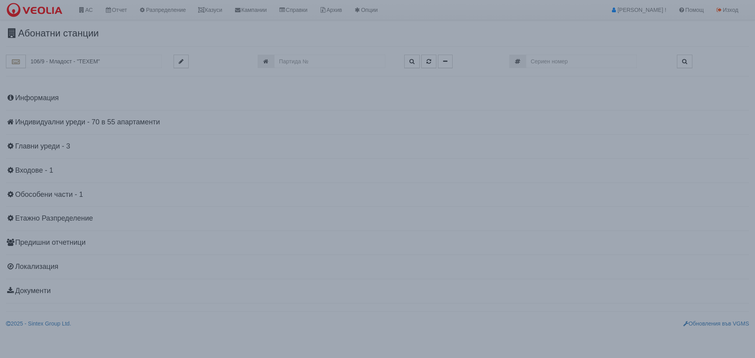
scroll to position [0, 0]
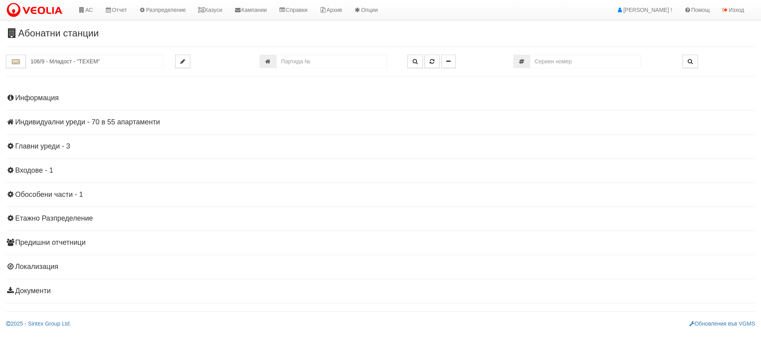
click at [116, 119] on h4 "Индивидуални уреди - 70 в 55 апартаменти" at bounding box center [380, 123] width 749 height 8
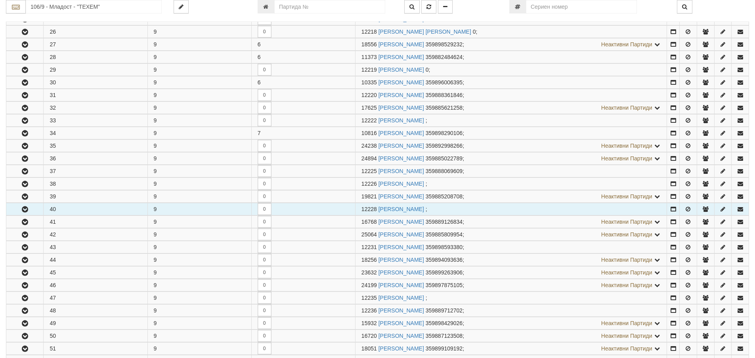
scroll to position [476, 0]
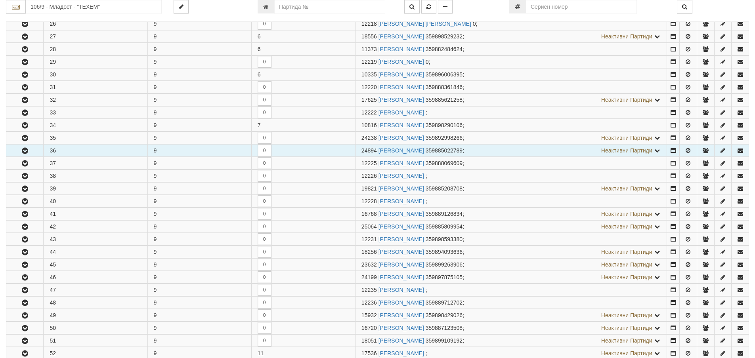
click at [23, 146] on button "button" at bounding box center [24, 151] width 37 height 12
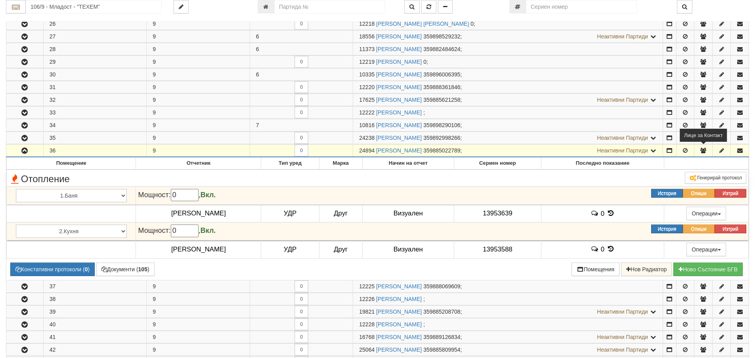
click at [705, 149] on icon "button" at bounding box center [703, 151] width 7 height 6
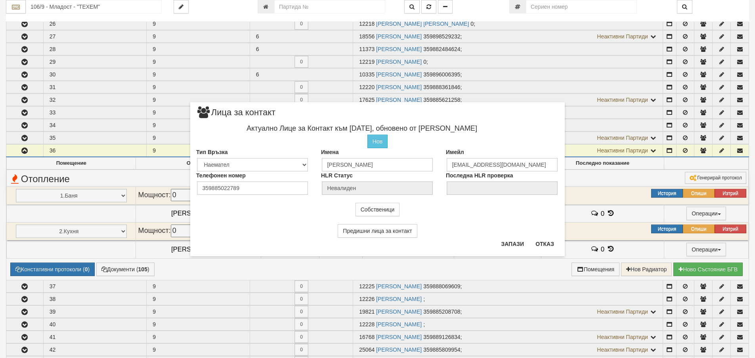
drag, startPoint x: 433, startPoint y: 115, endPoint x: 429, endPoint y: 161, distance: 45.3
click at [429, 164] on div "× Лица за контакт Актуално Лице за Контакт към [DATE], обновено от [PERSON_NAME…" at bounding box center [377, 179] width 375 height 154
click at [544, 246] on button "Отказ" at bounding box center [545, 244] width 28 height 13
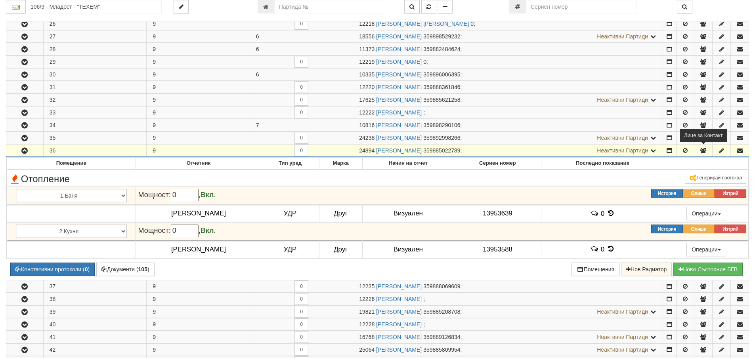
click at [705, 151] on icon "button" at bounding box center [703, 151] width 7 height 6
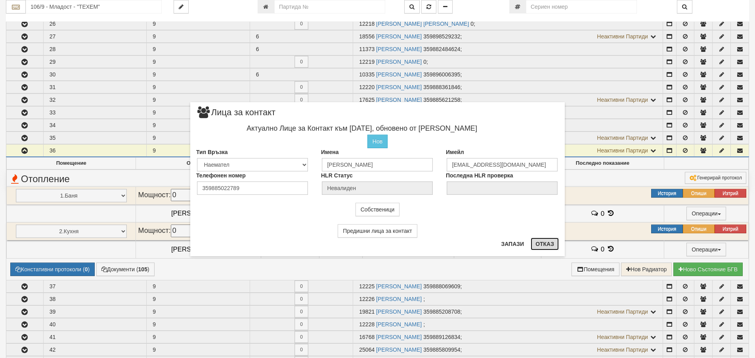
click at [545, 244] on button "Отказ" at bounding box center [545, 244] width 28 height 13
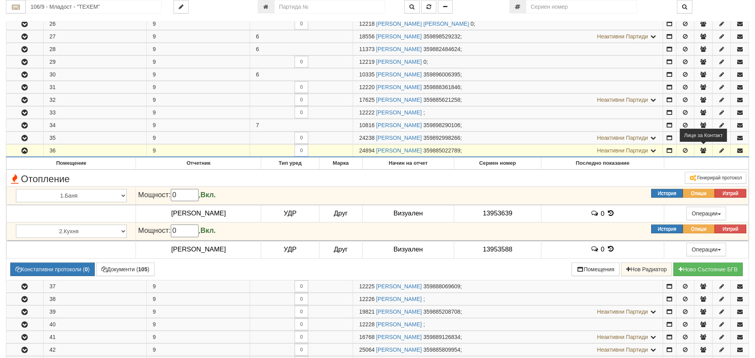
click at [703, 151] on icon "button" at bounding box center [703, 151] width 7 height 6
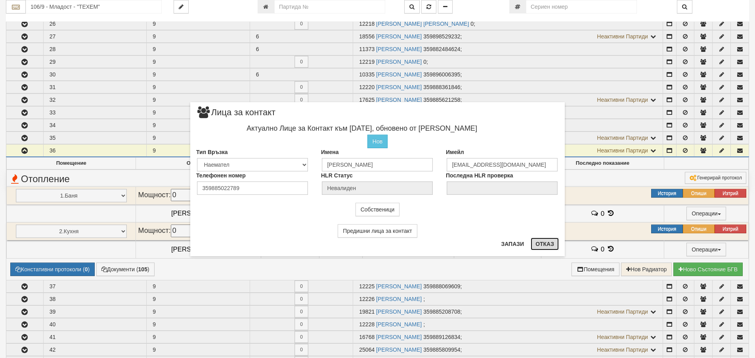
click at [547, 242] on button "Отказ" at bounding box center [545, 244] width 28 height 13
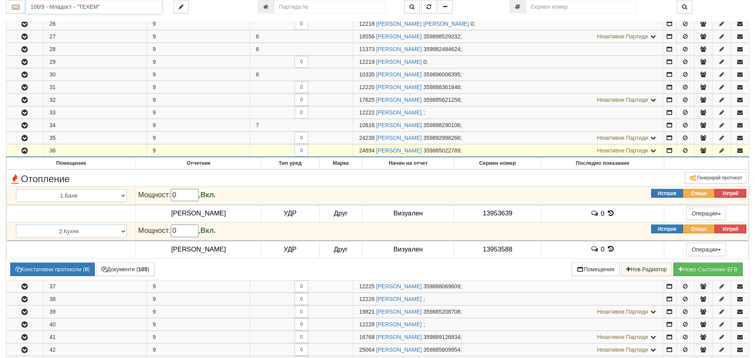
click at [48, 8] on input "106/9 - Младост - "ТЕХЕМ"" at bounding box center [94, 6] width 136 height 13
click at [59, 16] on div "148/1 - Младост - "ВЕОЛИЯ"" at bounding box center [94, 19] width 134 height 9
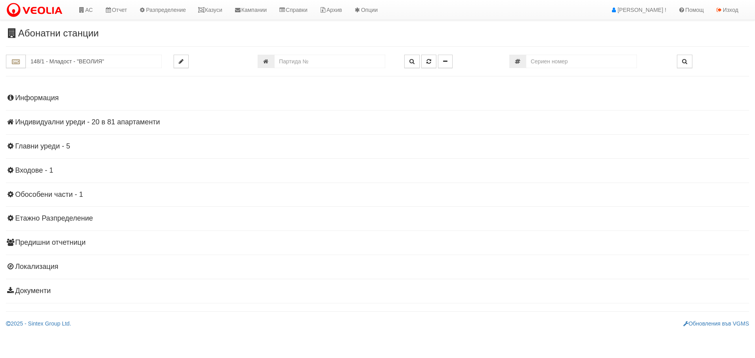
scroll to position [0, 0]
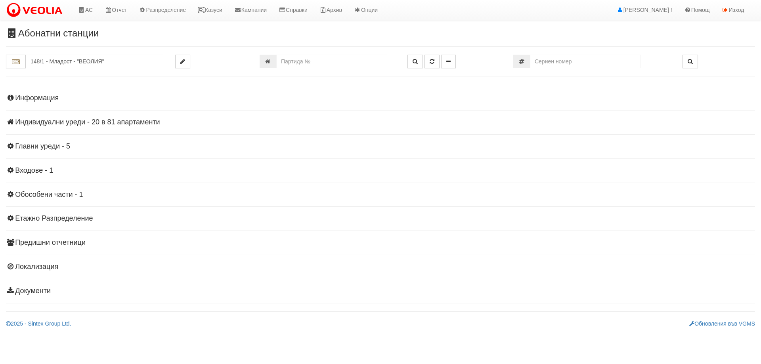
click at [63, 124] on h4 "Индивидуални уреди - 20 в 81 апартаменти" at bounding box center [380, 123] width 749 height 8
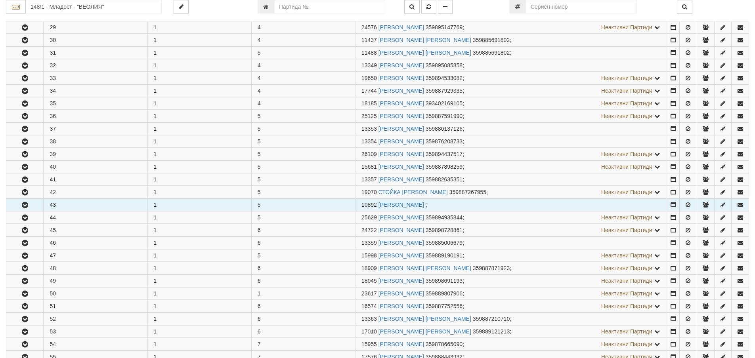
scroll to position [555, 0]
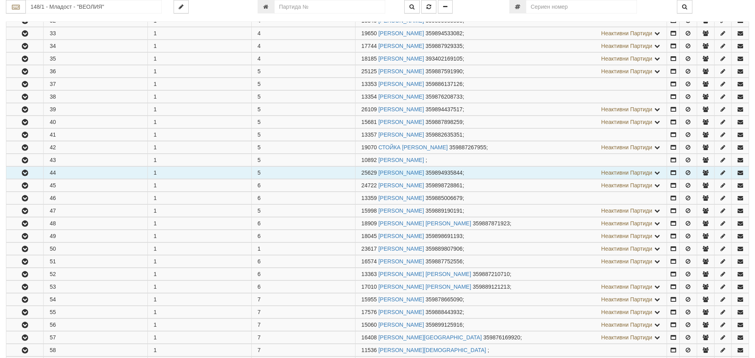
click at [21, 174] on icon "button" at bounding box center [25, 173] width 10 height 6
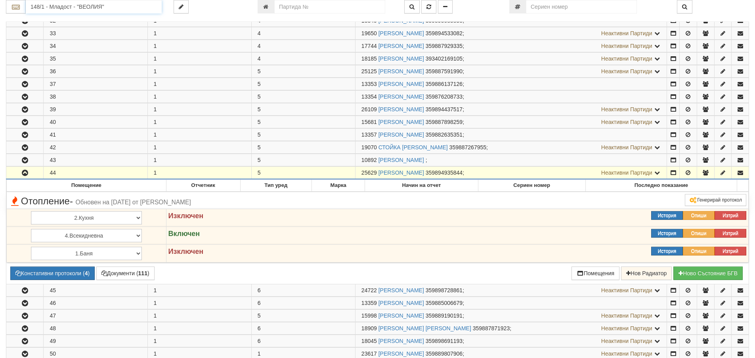
click at [41, 8] on input "148/1 - Младост - "ВЕОЛИЯ"" at bounding box center [94, 6] width 136 height 13
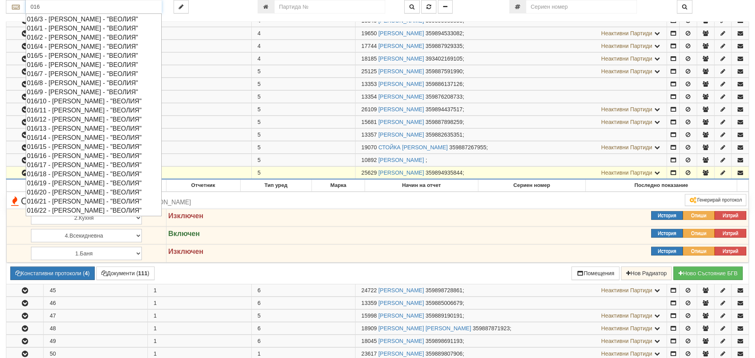
click at [65, 101] on div "016/10 - [PERSON_NAME] - "ВЕОЛИЯ"" at bounding box center [94, 101] width 134 height 9
type input "016/10 - [PERSON_NAME] - "ВЕОЛИЯ""
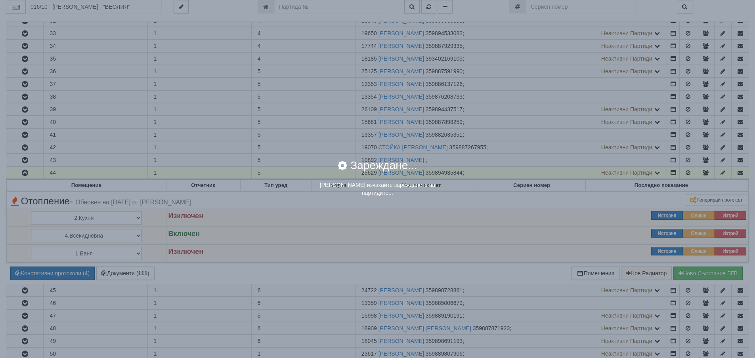
scroll to position [0, 0]
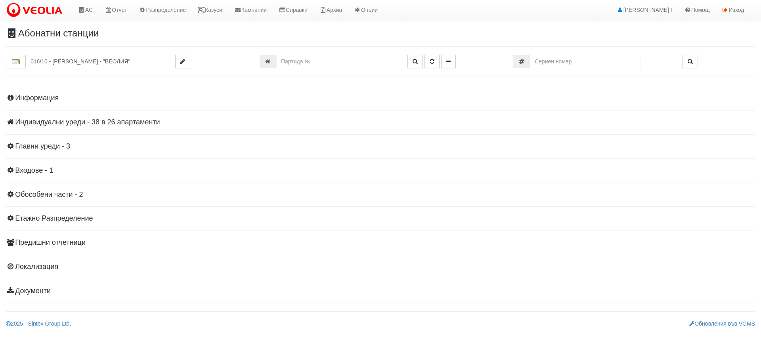
click at [26, 123] on h4 "Индивидуални уреди - 38 в 26 апартаменти" at bounding box center [380, 123] width 749 height 8
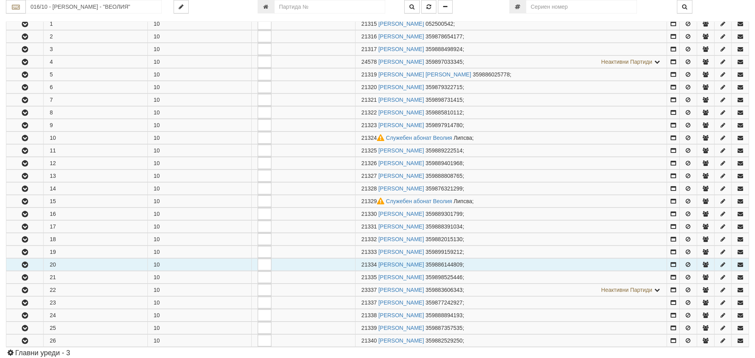
scroll to position [198, 0]
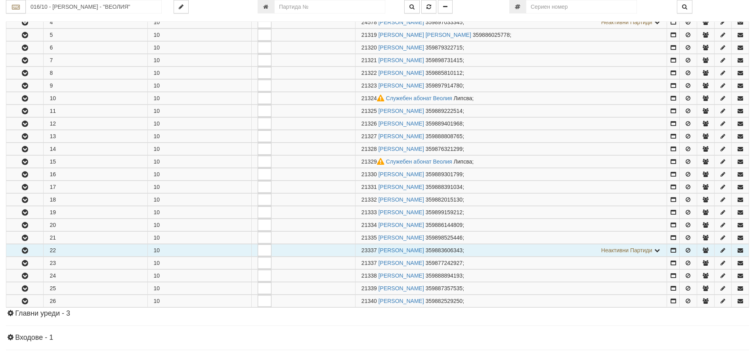
click at [27, 253] on icon "button" at bounding box center [25, 251] width 10 height 6
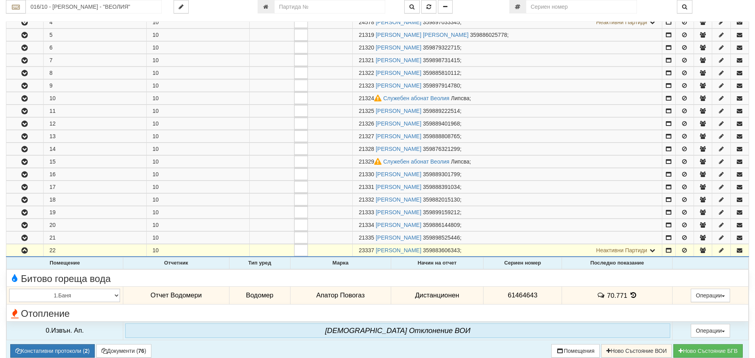
click at [547, 314] on div "Отопление" at bounding box center [378, 313] width 750 height 12
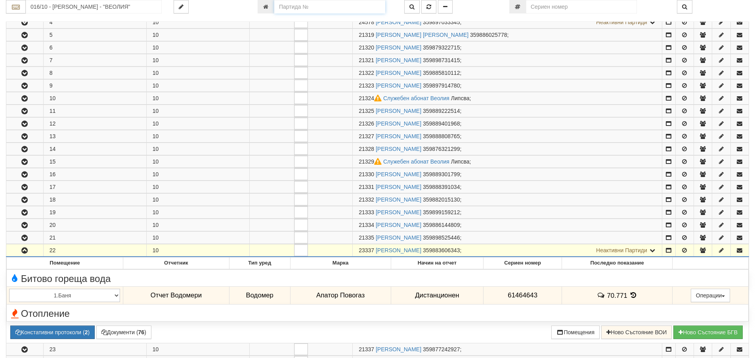
click at [291, 6] on input "number" at bounding box center [329, 6] width 111 height 13
type input "26122"
click at [432, 6] on button "button" at bounding box center [428, 6] width 15 height 13
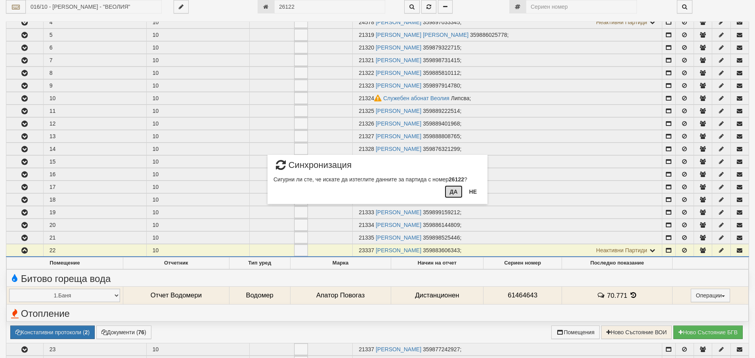
click at [454, 191] on button "Да" at bounding box center [453, 192] width 17 height 13
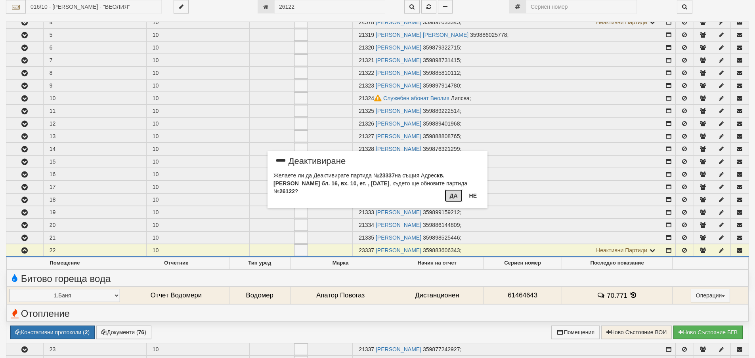
click at [452, 196] on button "Да" at bounding box center [453, 196] width 17 height 13
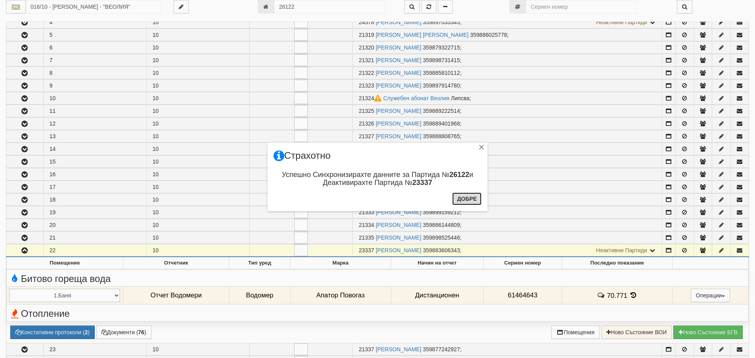
click at [460, 202] on button "Добре" at bounding box center [466, 199] width 29 height 13
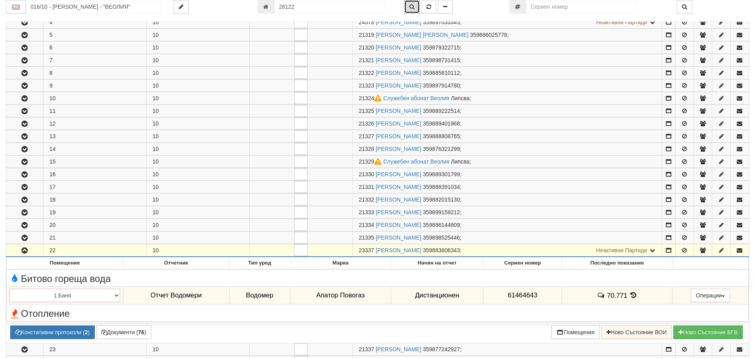
click at [412, 9] on icon "button" at bounding box center [412, 7] width 5 height 6
type input "016/10 - "[PERSON_NAME] [GEOGRAPHIC_DATA] " ЕАД"
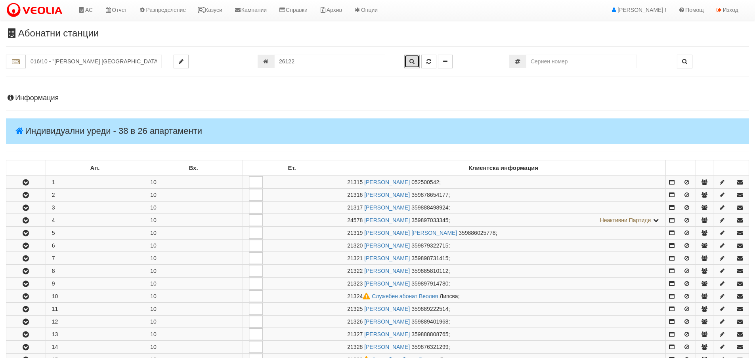
scroll to position [341, 0]
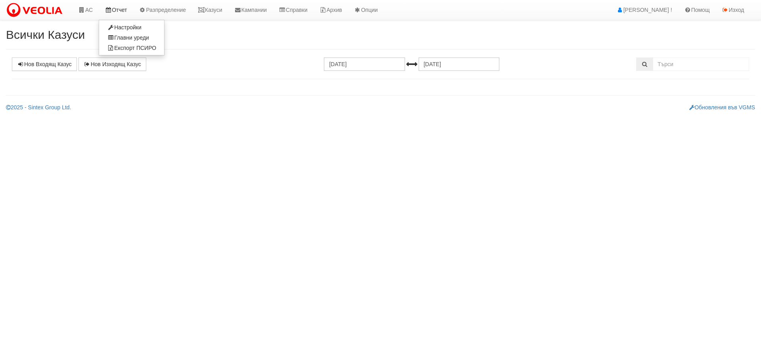
select select "1"
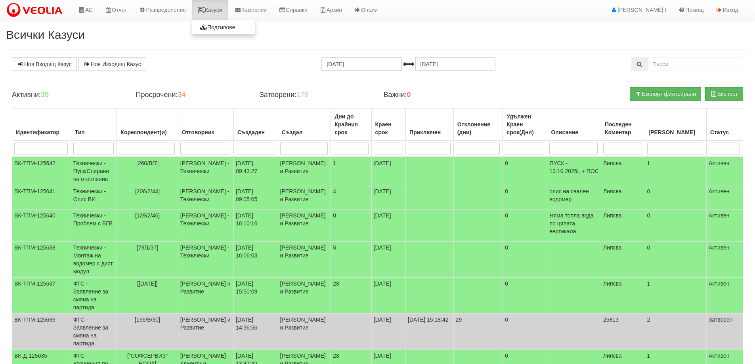
click at [222, 11] on link "Казуси" at bounding box center [210, 10] width 36 height 20
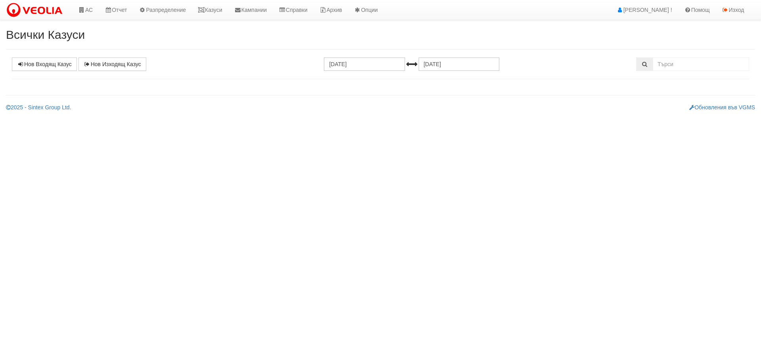
select select "1"
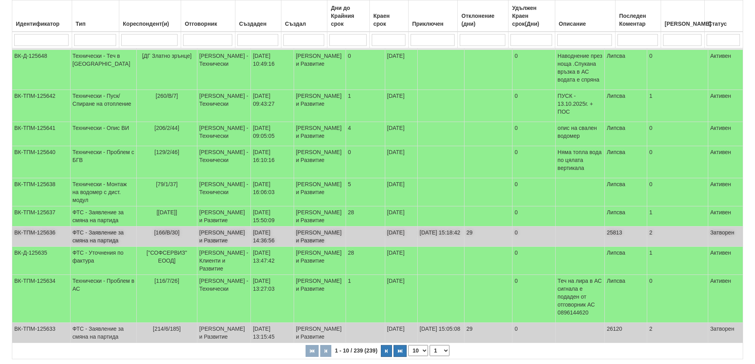
scroll to position [119, 0]
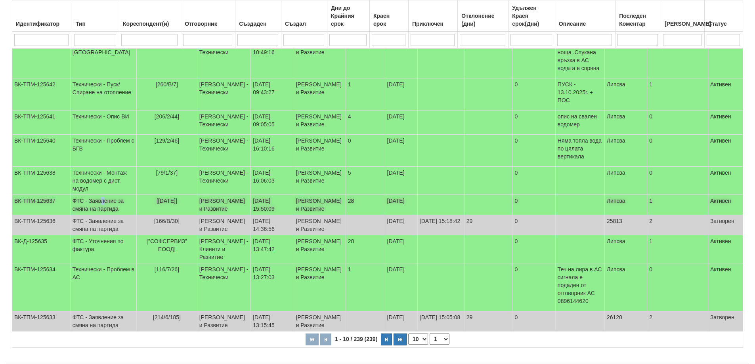
click at [88, 215] on td "ФТС - Заявление за смяна на партида" at bounding box center [103, 205] width 66 height 20
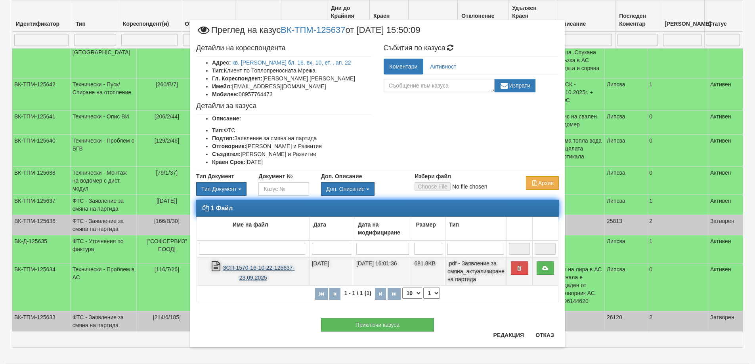
click at [254, 269] on link "ЗСП-1570-16-10-22-125637-23.09.2025" at bounding box center [259, 273] width 72 height 16
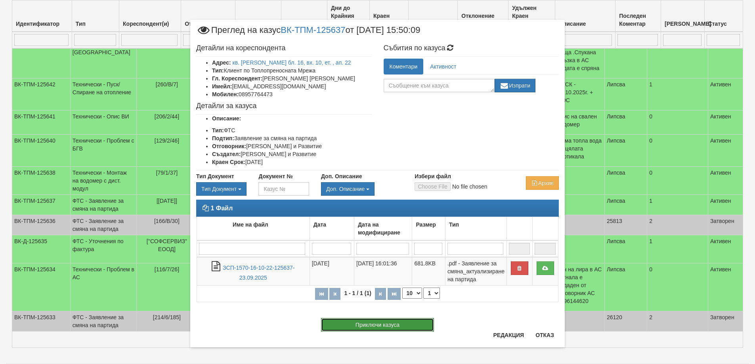
click at [386, 326] on button "Приключи казуса" at bounding box center [377, 324] width 113 height 13
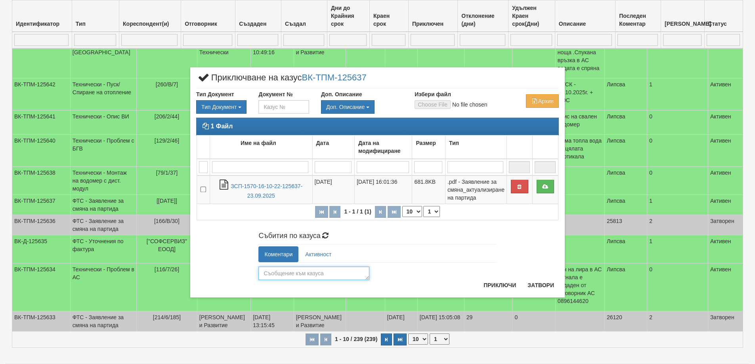
click at [285, 277] on textarea at bounding box center [314, 273] width 111 height 13
type textarea "26122"
click at [494, 285] on button "Приключи" at bounding box center [500, 285] width 42 height 13
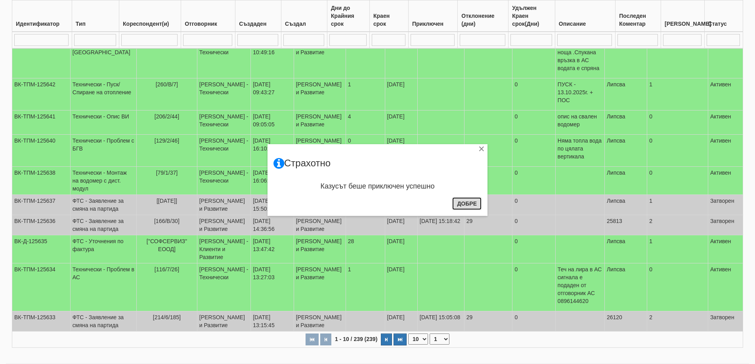
click at [465, 205] on button "Добре" at bounding box center [466, 203] width 29 height 13
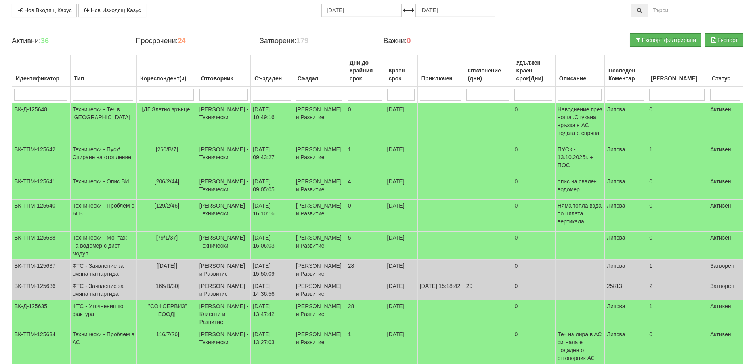
scroll to position [0, 0]
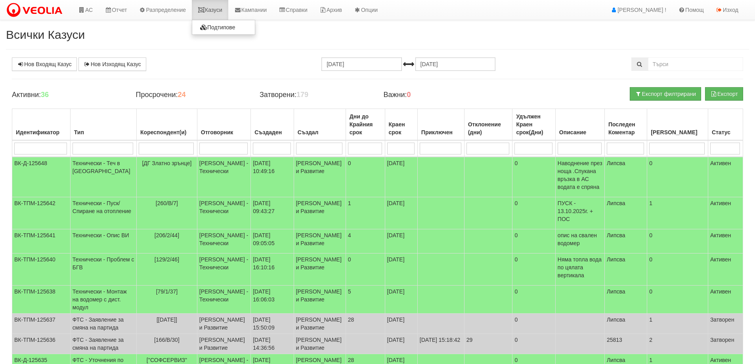
click at [220, 8] on link "Казуси" at bounding box center [210, 10] width 36 height 20
click at [93, 92] on h4 "Активни: 35" at bounding box center [68, 95] width 112 height 8
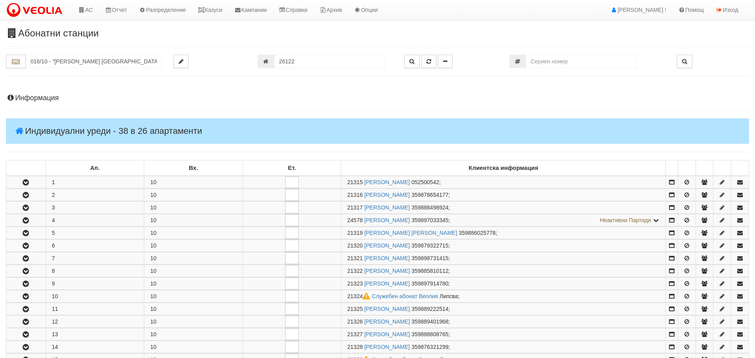
scroll to position [341, 0]
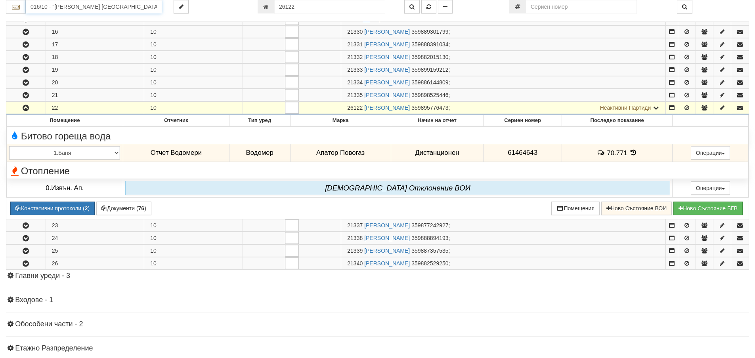
click at [42, 7] on input "016/10 - "[PERSON_NAME] [GEOGRAPHIC_DATA] " ЕАД" at bounding box center [94, 6] width 136 height 13
click at [53, 16] on div "216/5 - Вл. [PERSON_NAME] - "ВЕОЛИЯ"" at bounding box center [94, 19] width 134 height 9
type input "216/5 - Вл. [PERSON_NAME] - "ВЕОЛИЯ""
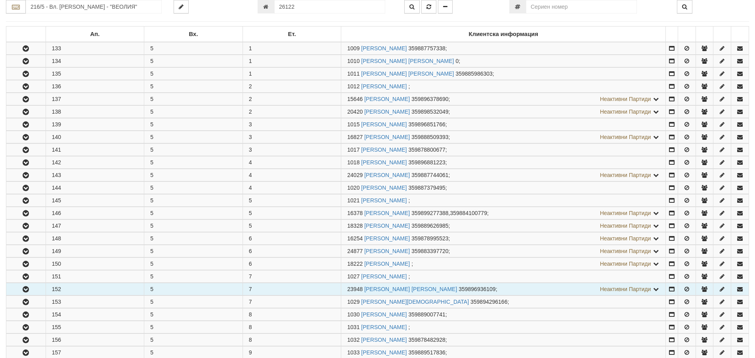
scroll to position [159, 0]
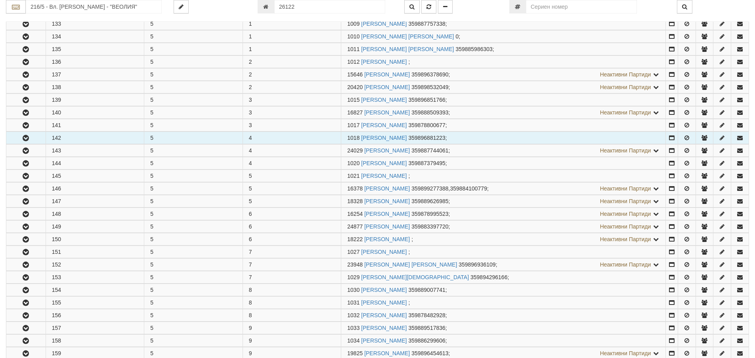
click at [25, 138] on icon "button" at bounding box center [26, 139] width 10 height 6
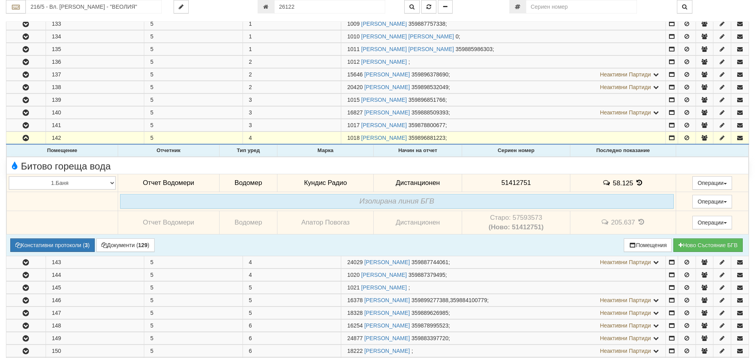
click at [638, 182] on icon at bounding box center [639, 183] width 9 height 7
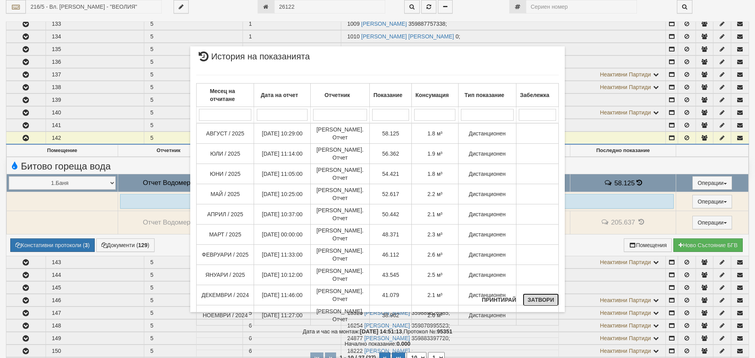
click at [543, 298] on button "Затвори" at bounding box center [541, 300] width 36 height 13
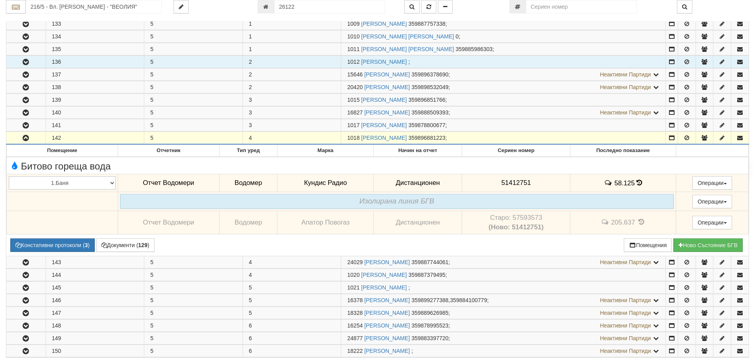
click at [26, 61] on icon "button" at bounding box center [26, 62] width 10 height 6
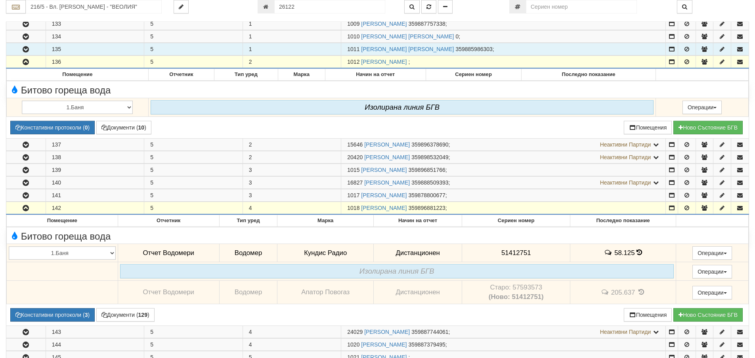
click at [25, 50] on icon "button" at bounding box center [26, 50] width 10 height 6
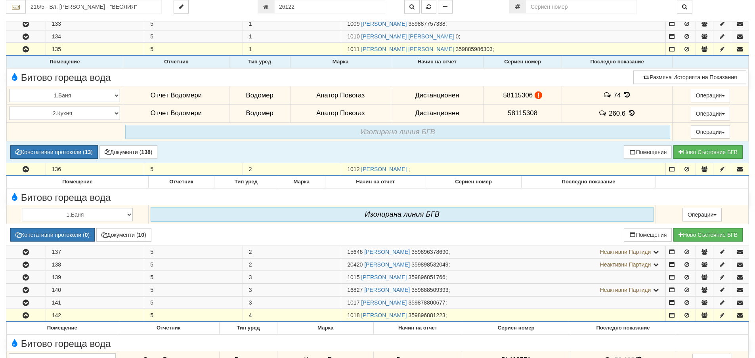
click at [628, 112] on icon at bounding box center [632, 113] width 9 height 7
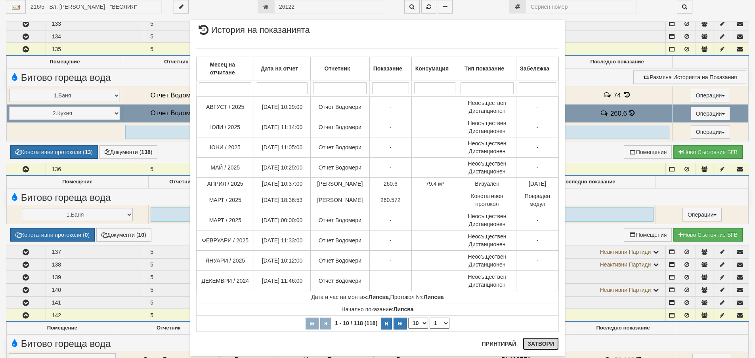
click at [543, 341] on button "Затвори" at bounding box center [541, 344] width 36 height 13
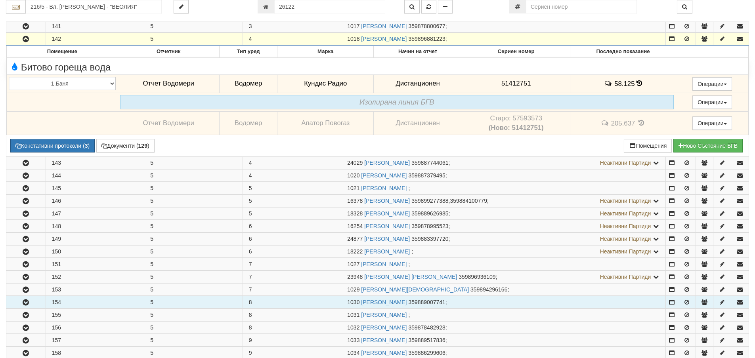
scroll to position [476, 0]
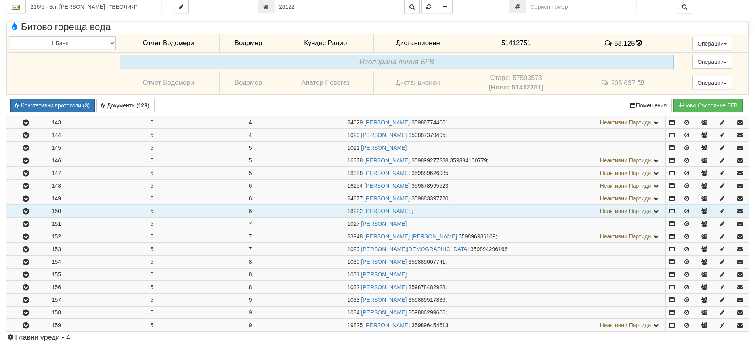
click at [21, 208] on button "button" at bounding box center [25, 211] width 39 height 12
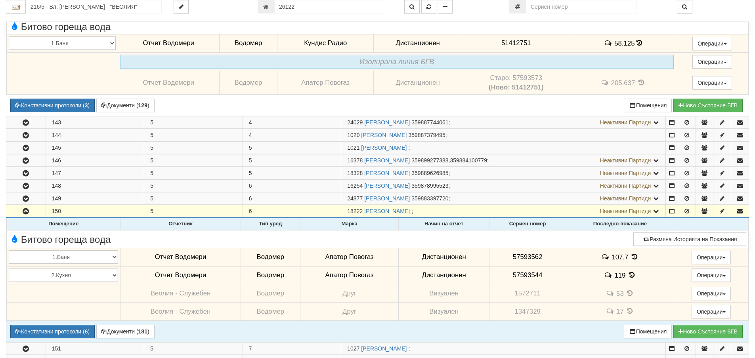
click at [632, 257] on icon at bounding box center [634, 257] width 9 height 7
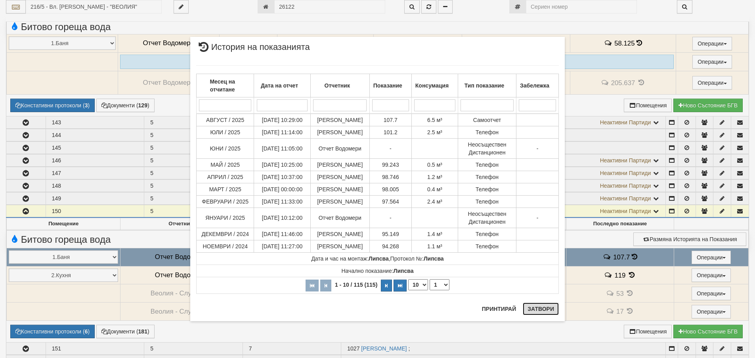
click at [546, 312] on button "Затвори" at bounding box center [541, 309] width 36 height 13
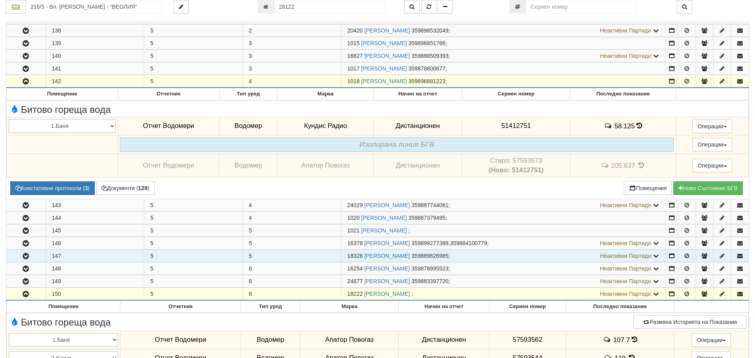
scroll to position [357, 0]
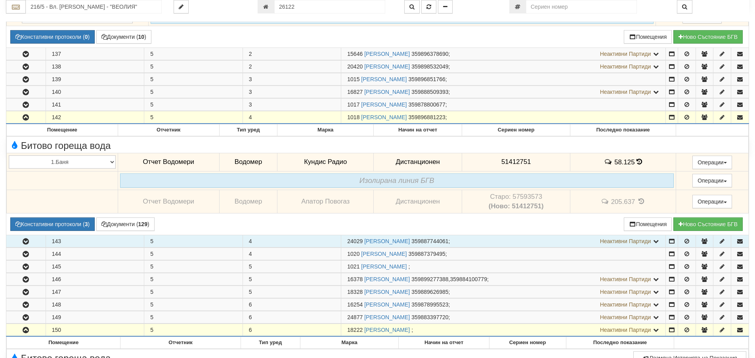
click at [23, 243] on icon "button" at bounding box center [26, 242] width 10 height 6
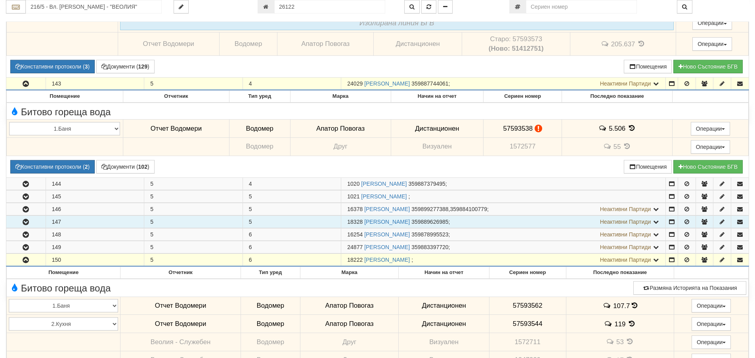
scroll to position [515, 0]
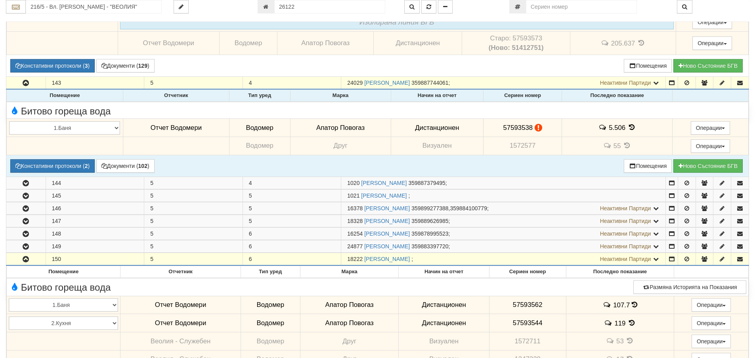
click at [629, 126] on icon at bounding box center [632, 127] width 9 height 7
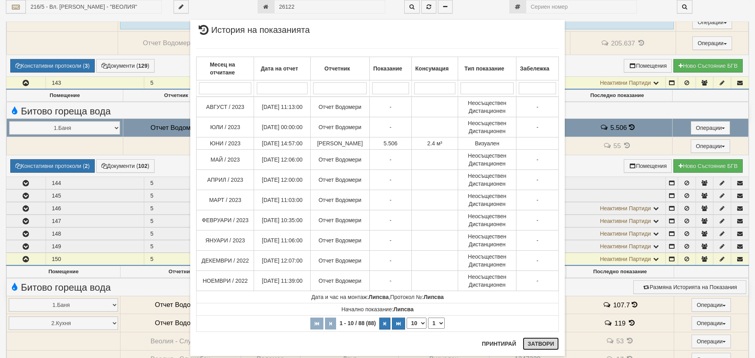
click at [543, 345] on button "Затвори" at bounding box center [541, 344] width 36 height 13
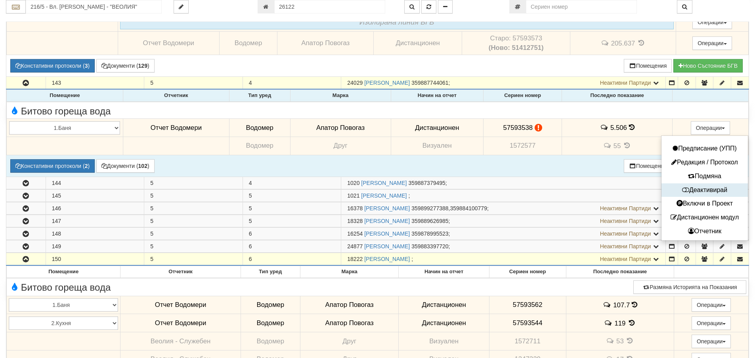
click at [711, 190] on button "Деактивирай" at bounding box center [705, 191] width 82 height 10
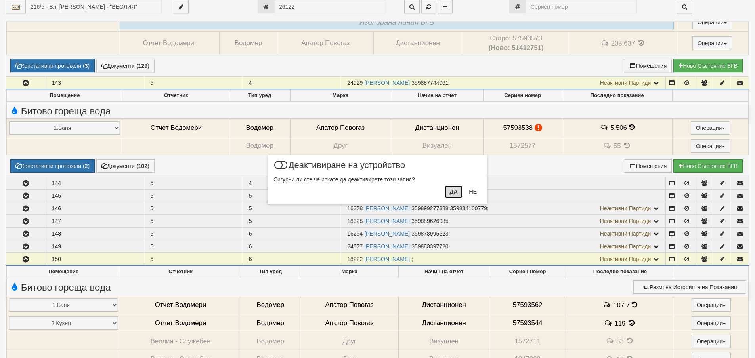
click at [449, 192] on button "Да" at bounding box center [453, 192] width 17 height 13
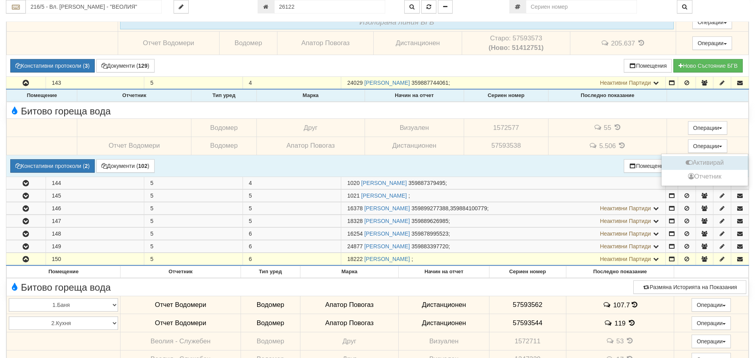
click at [711, 165] on button "Активирай" at bounding box center [705, 163] width 82 height 10
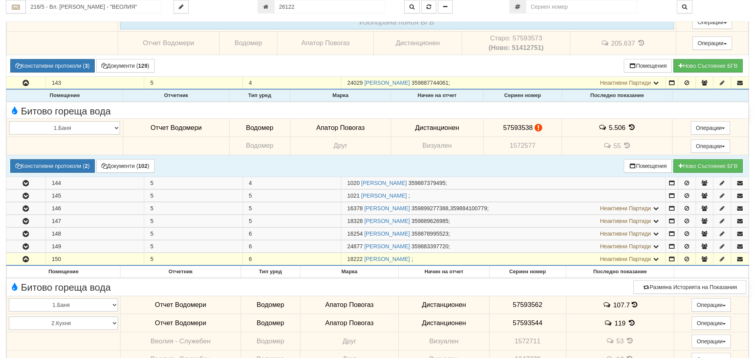
click at [628, 126] on icon at bounding box center [632, 127] width 9 height 7
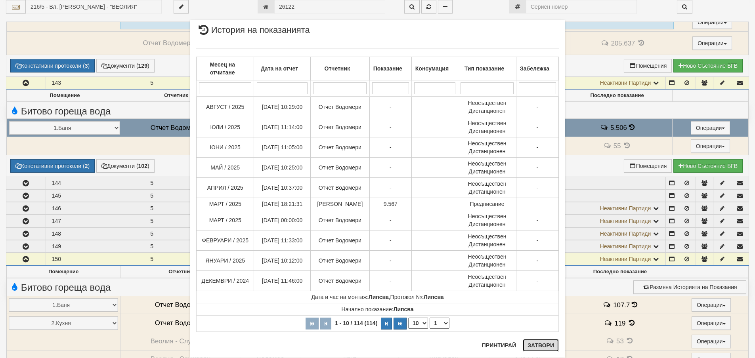
click at [540, 348] on button "Затвори" at bounding box center [541, 345] width 36 height 13
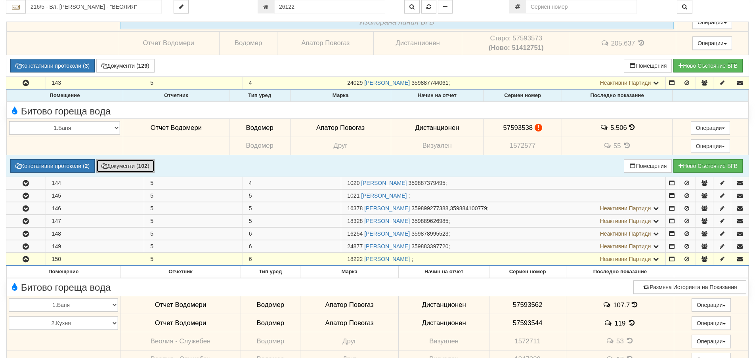
click at [119, 168] on button "Документи ( 102 )" at bounding box center [125, 165] width 58 height 13
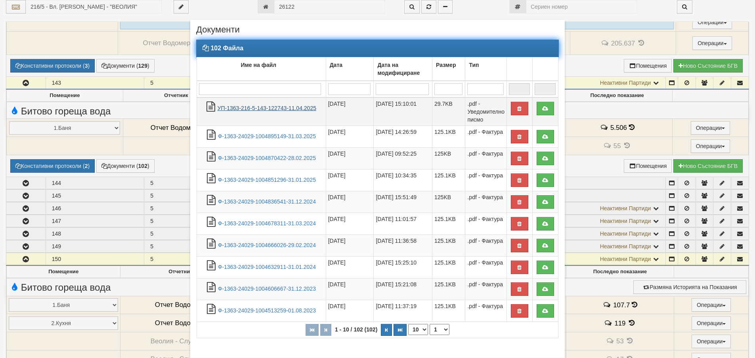
click at [245, 107] on link "УП-1363-216-5-143-122743-11.04.2025" at bounding box center [267, 108] width 99 height 6
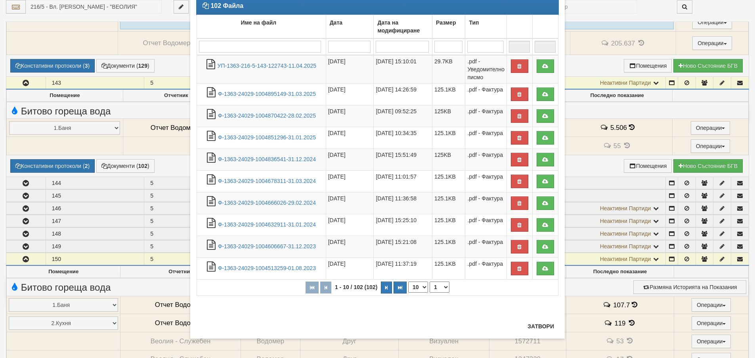
scroll to position [43, 0]
click at [538, 327] on button "Затвори" at bounding box center [541, 326] width 36 height 13
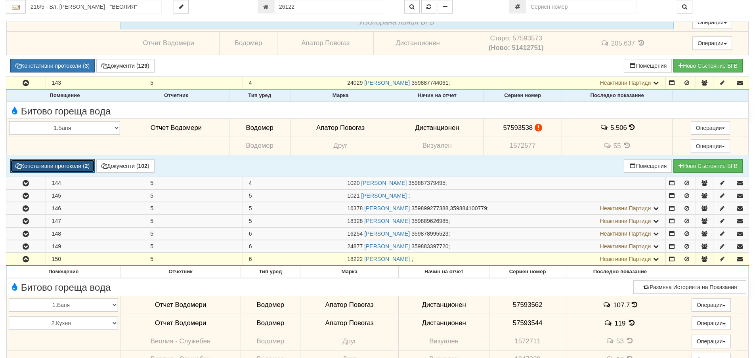
click at [26, 164] on button "Констативни протоколи ( 2 )" at bounding box center [52, 165] width 84 height 13
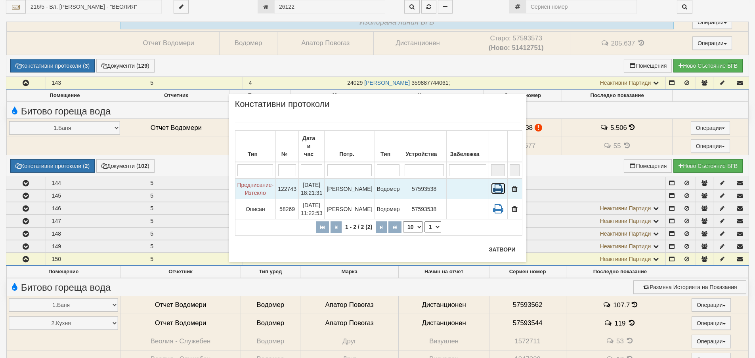
click at [494, 183] on icon at bounding box center [498, 188] width 14 height 11
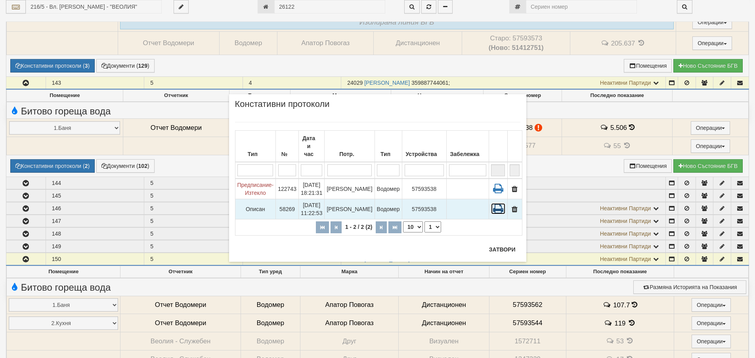
click at [497, 203] on icon at bounding box center [498, 208] width 14 height 11
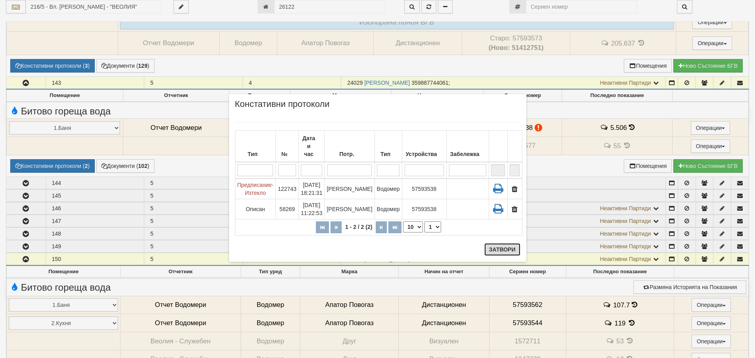
click at [509, 250] on button "Затвори" at bounding box center [503, 249] width 36 height 13
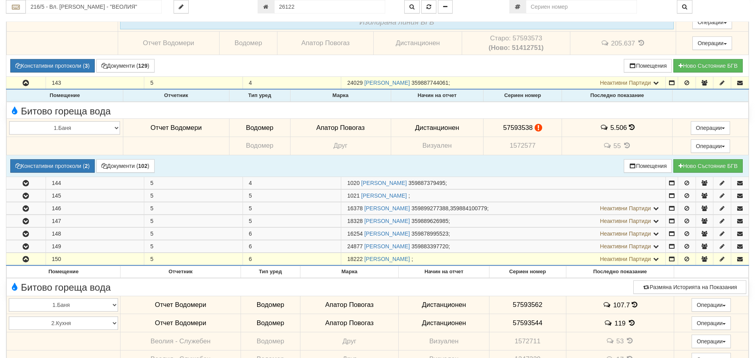
click at [630, 127] on icon at bounding box center [632, 127] width 6 height 7
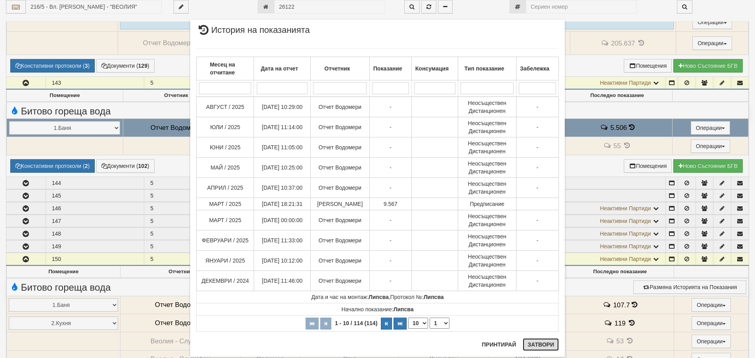
click at [548, 344] on button "Затвори" at bounding box center [541, 345] width 36 height 13
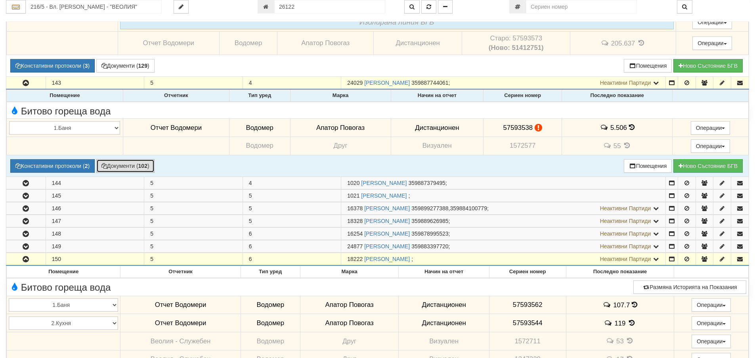
click at [134, 165] on button "Документи ( 102 )" at bounding box center [125, 165] width 58 height 13
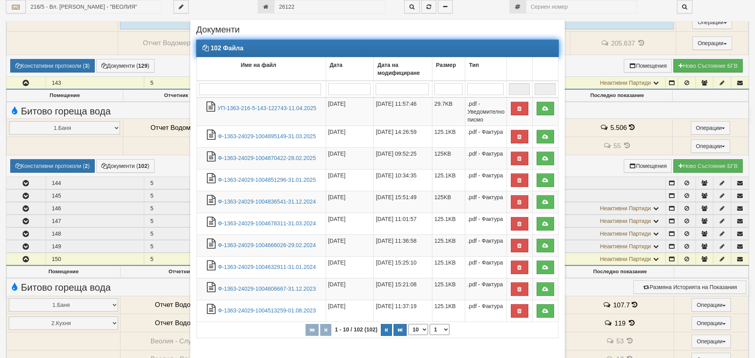
click at [212, 90] on input "search" at bounding box center [260, 89] width 122 height 12
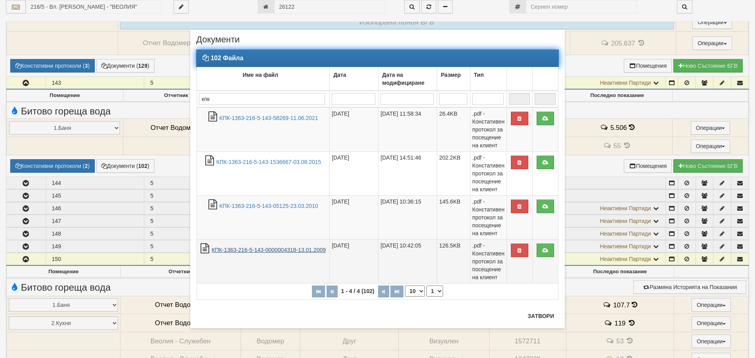
type input "кпк"
click at [292, 247] on link "КПК-1363-216-5-143-0000004318-13.01.2009" at bounding box center [269, 250] width 114 height 6
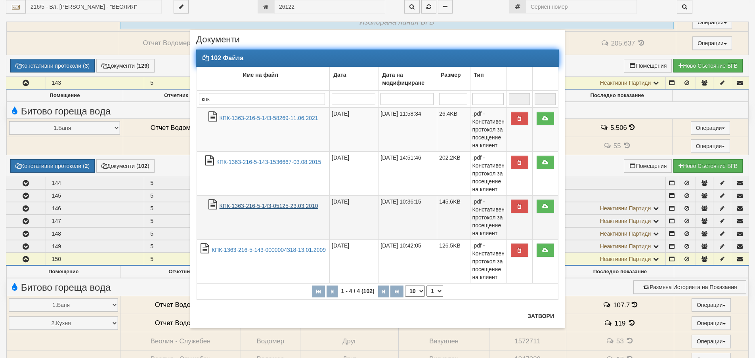
click at [291, 204] on link "КПК-1363-216-5-143-05125-23.03.2010" at bounding box center [269, 206] width 99 height 6
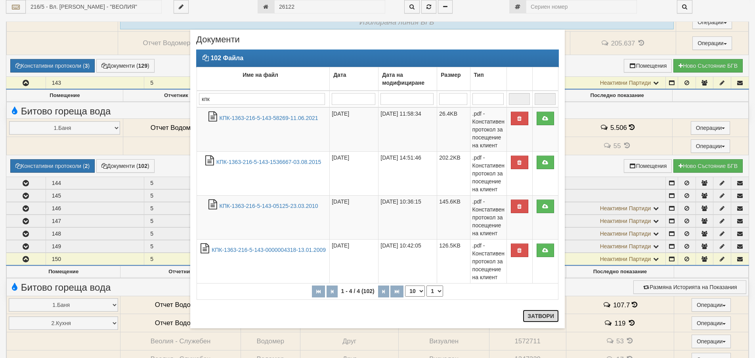
click at [540, 316] on button "Затвори" at bounding box center [541, 316] width 36 height 13
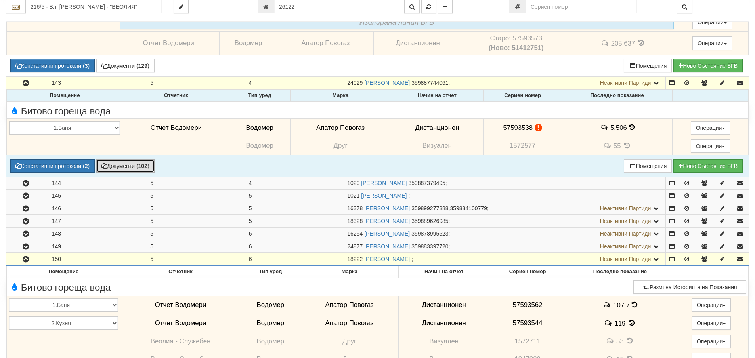
click at [139, 164] on button "Документи ( 102 )" at bounding box center [125, 165] width 58 height 13
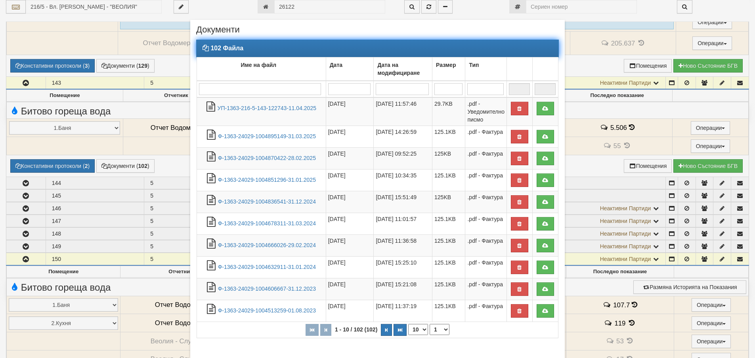
click at [203, 90] on input "search" at bounding box center [260, 89] width 122 height 12
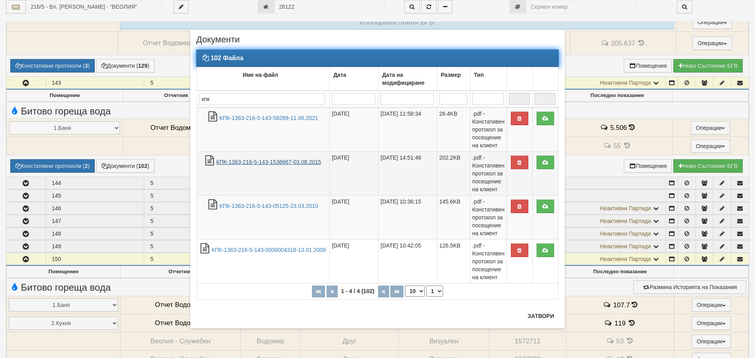
type input "кпк"
click at [303, 162] on link "КПК-1363-216-5-143-1536667-03.08.2015" at bounding box center [268, 162] width 105 height 6
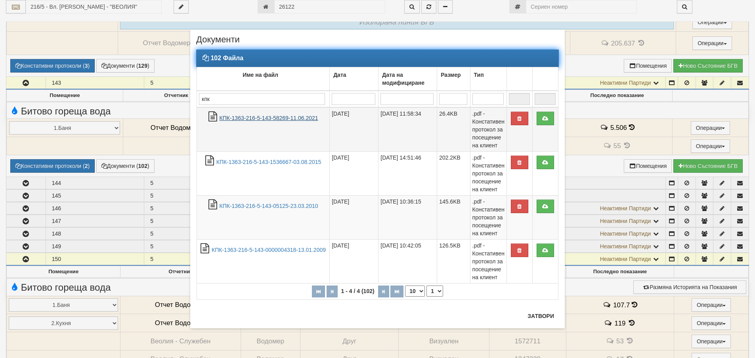
click at [291, 118] on link "КПК-1363-216-5-143-58269-11.06.2021" at bounding box center [269, 118] width 99 height 6
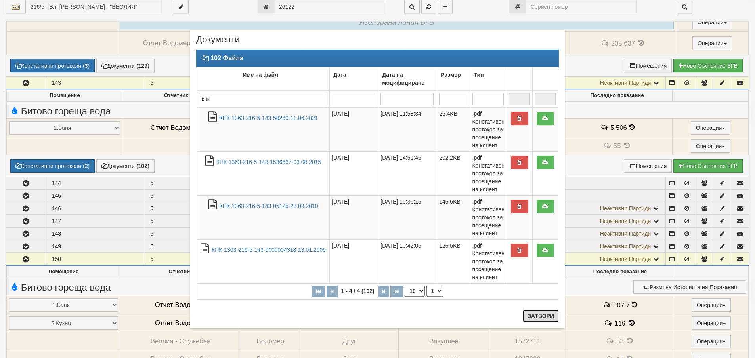
click at [540, 315] on button "Затвори" at bounding box center [541, 316] width 36 height 13
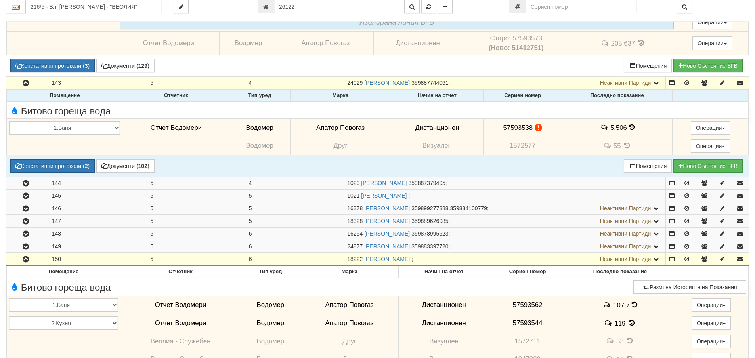
click at [630, 128] on icon at bounding box center [632, 127] width 6 height 7
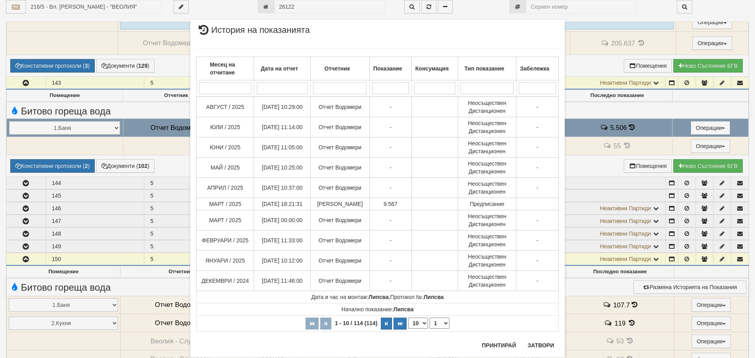
click at [422, 324] on select "10 20 30 40" at bounding box center [418, 323] width 20 height 11
select select "40"
click at [408, 329] on select "10 20 30 40" at bounding box center [418, 323] width 20 height 11
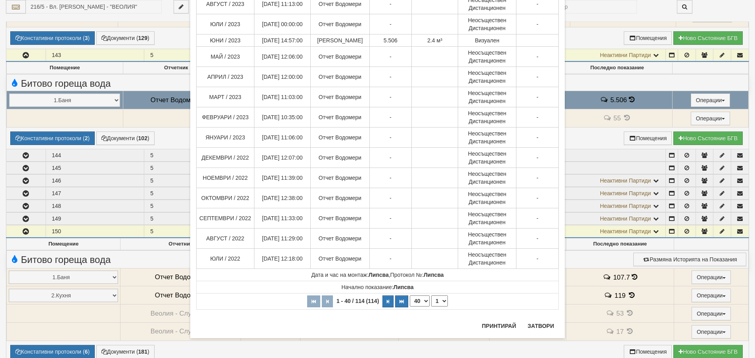
scroll to position [555, 0]
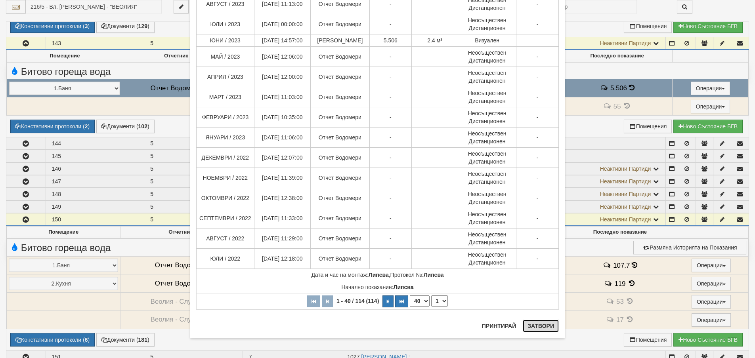
click at [547, 325] on button "Затвори" at bounding box center [541, 326] width 36 height 13
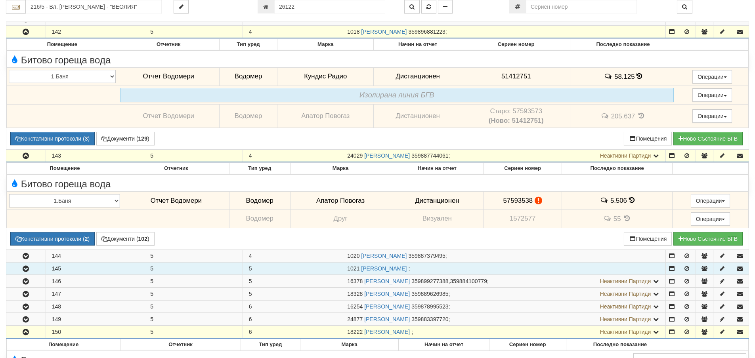
scroll to position [396, 0]
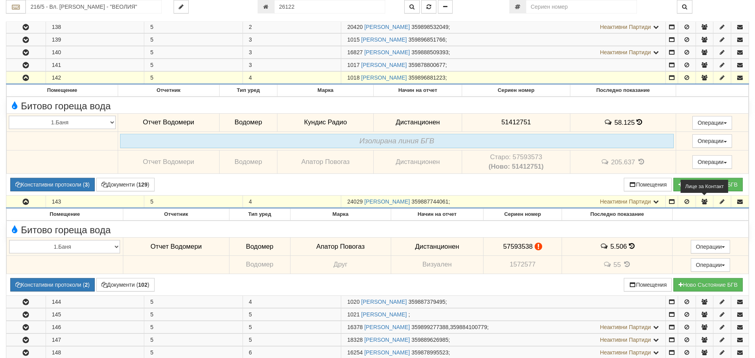
click at [704, 203] on icon "button" at bounding box center [704, 202] width 7 height 6
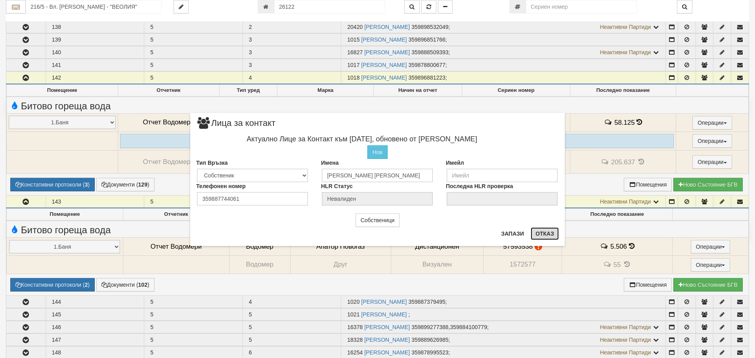
click at [547, 233] on button "Отказ" at bounding box center [545, 234] width 28 height 13
